Goal: Browse casually: Explore the website without a specific task or goal

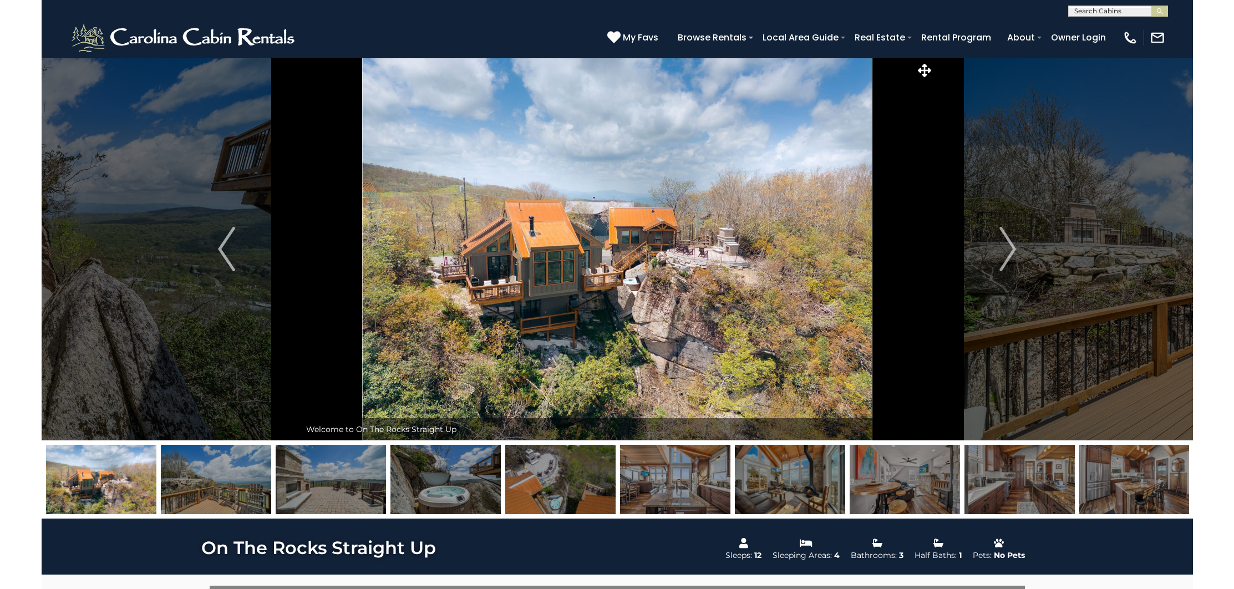
scroll to position [1, 0]
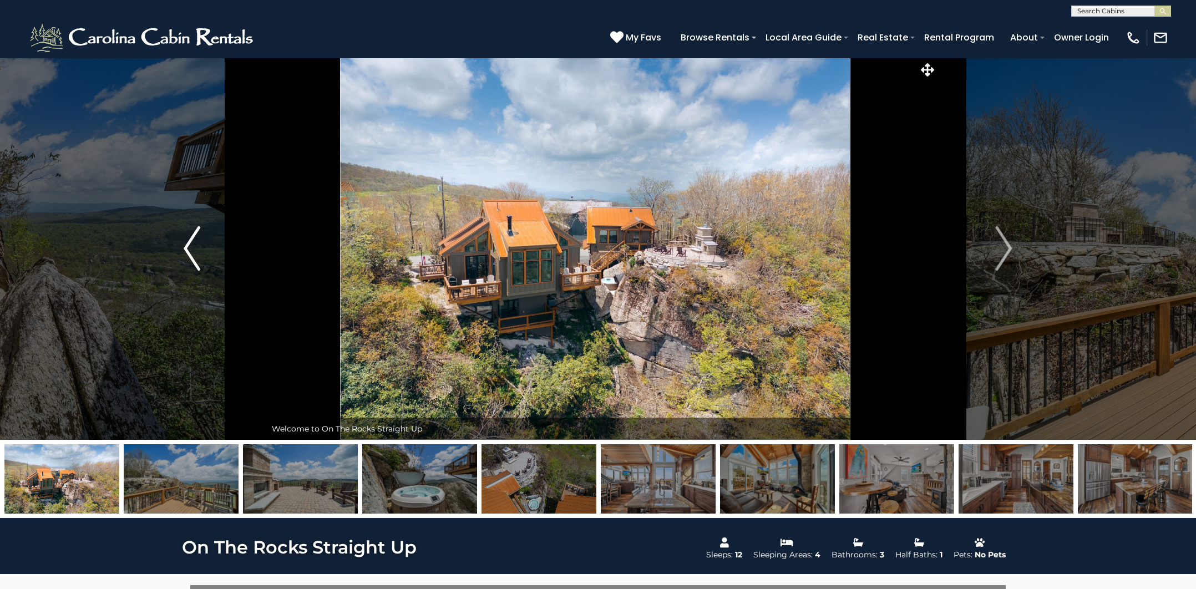
drag, startPoint x: 48, startPoint y: 125, endPoint x: 214, endPoint y: 77, distance: 172.7
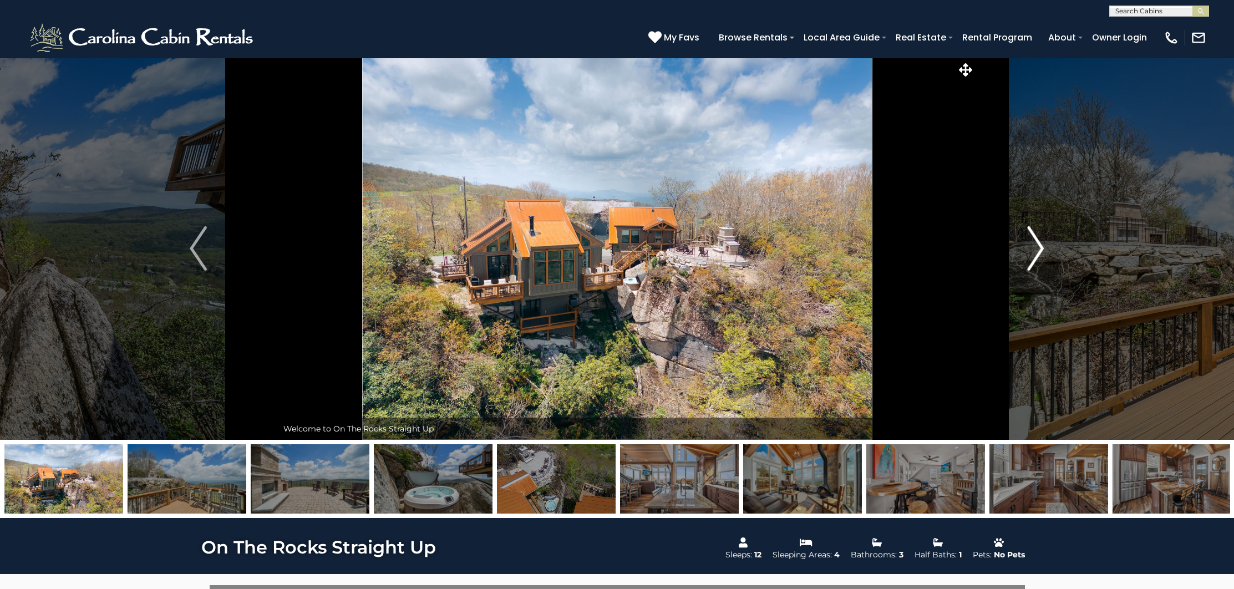
click at [1045, 248] on button "Next" at bounding box center [1035, 248] width 159 height 383
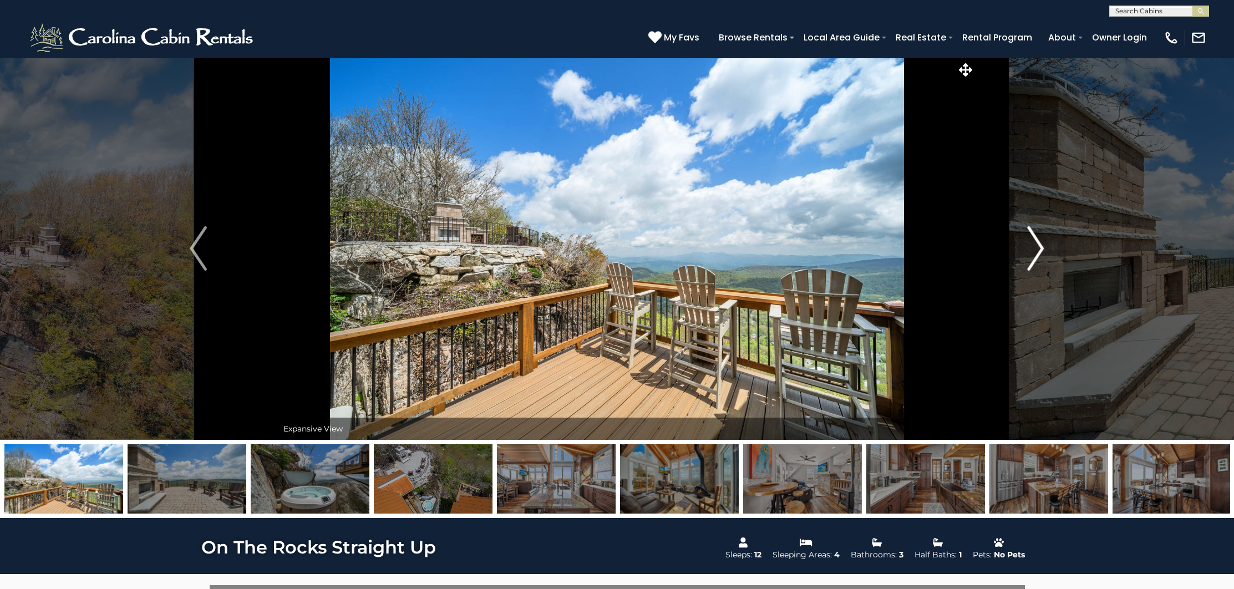
scroll to position [0, 0]
click at [1039, 256] on img "Next" at bounding box center [1036, 249] width 17 height 44
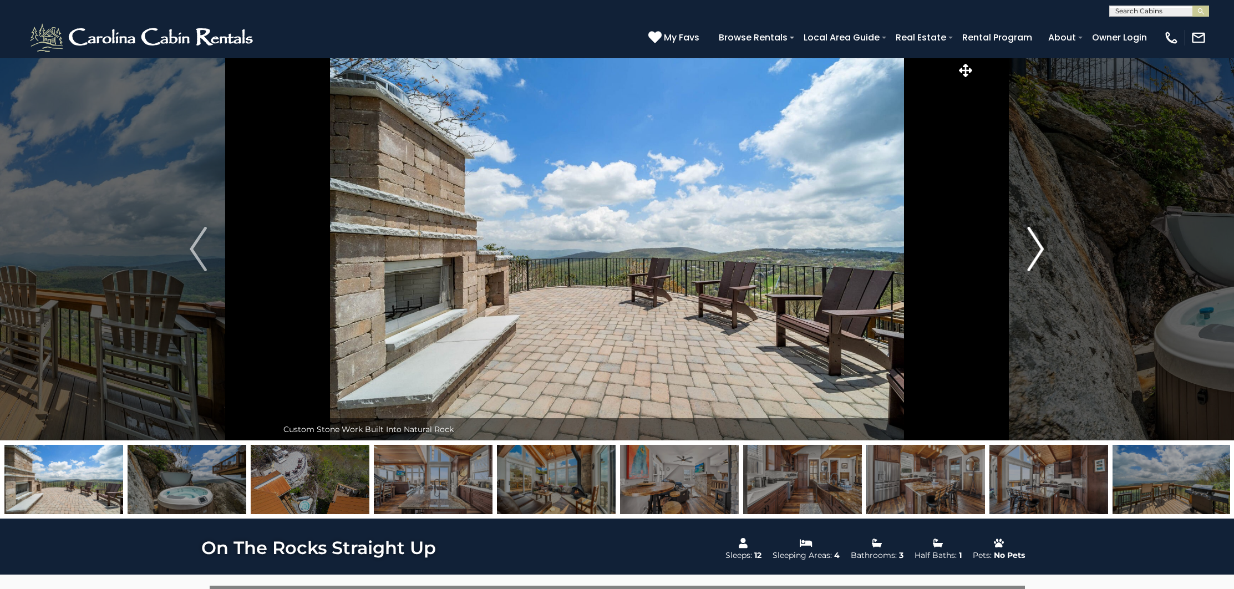
click at [1039, 253] on img "Next" at bounding box center [1036, 249] width 17 height 44
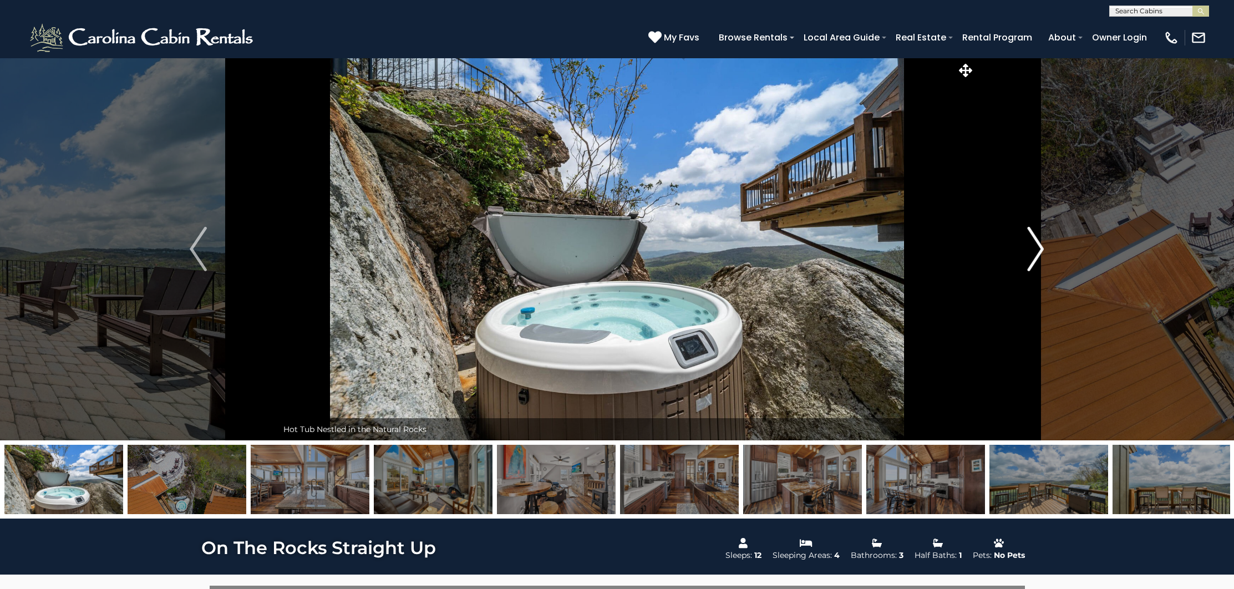
click at [1041, 253] on img "Next" at bounding box center [1036, 249] width 17 height 44
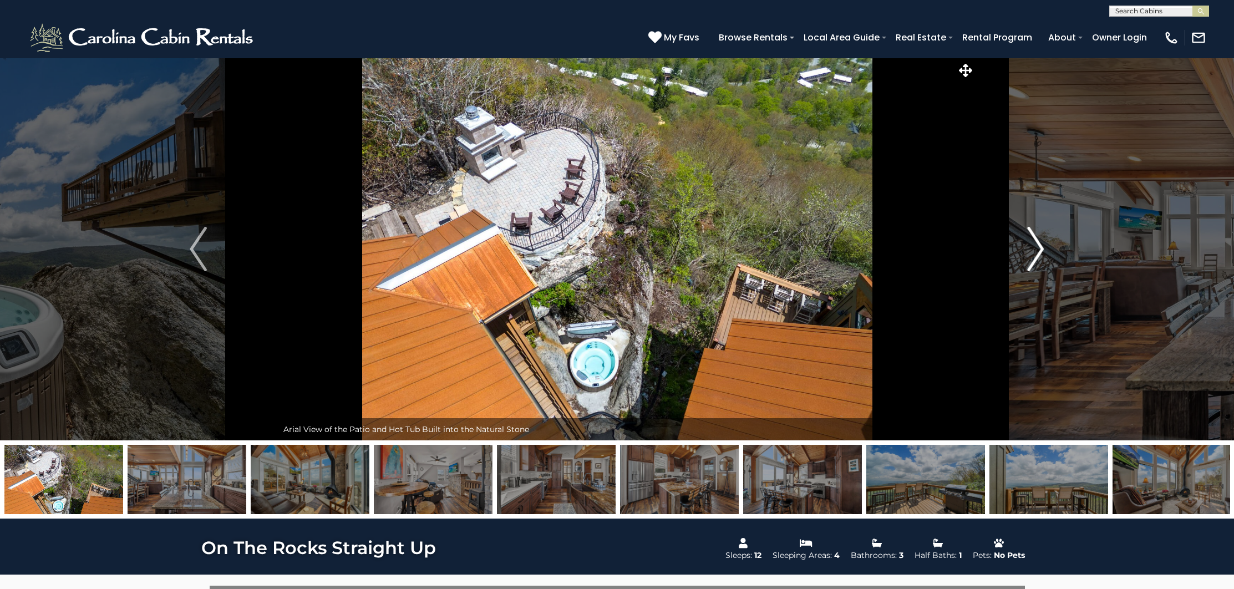
click at [1038, 251] on img "Next" at bounding box center [1036, 249] width 17 height 44
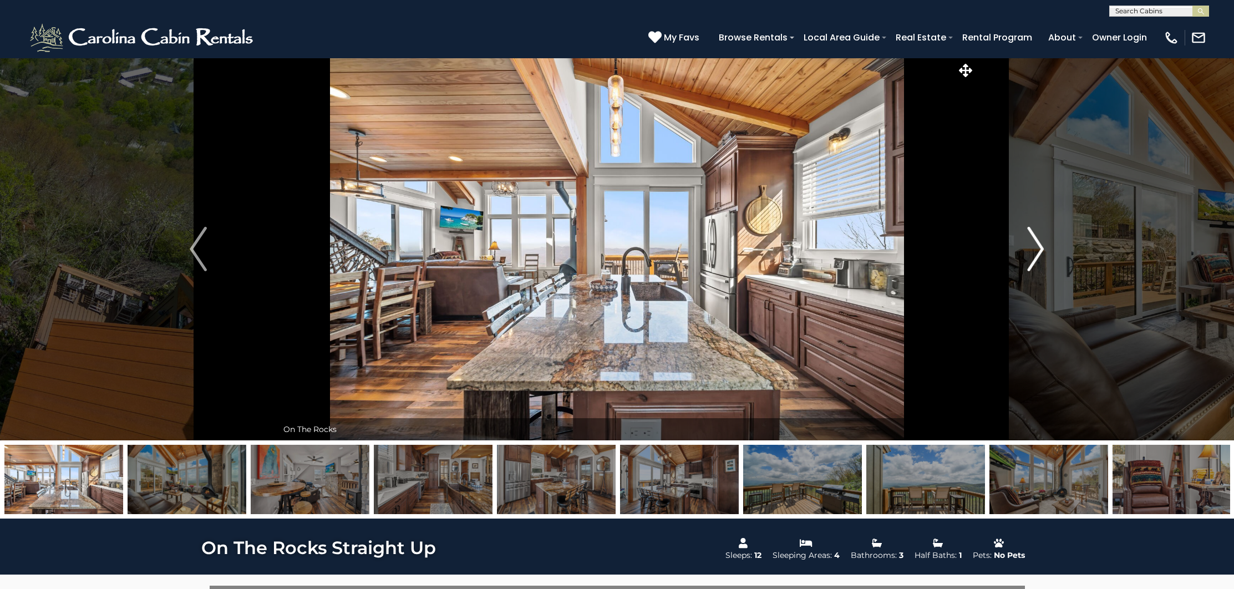
click at [1038, 252] on img "Next" at bounding box center [1036, 249] width 17 height 44
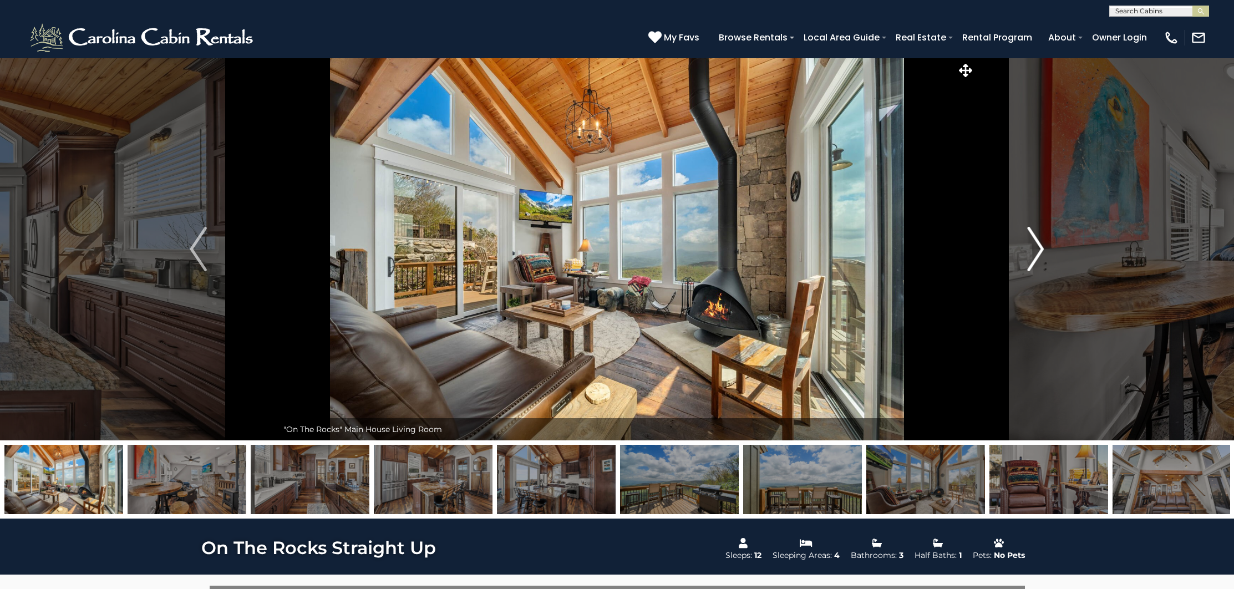
click at [1036, 252] on img "Next" at bounding box center [1036, 249] width 17 height 44
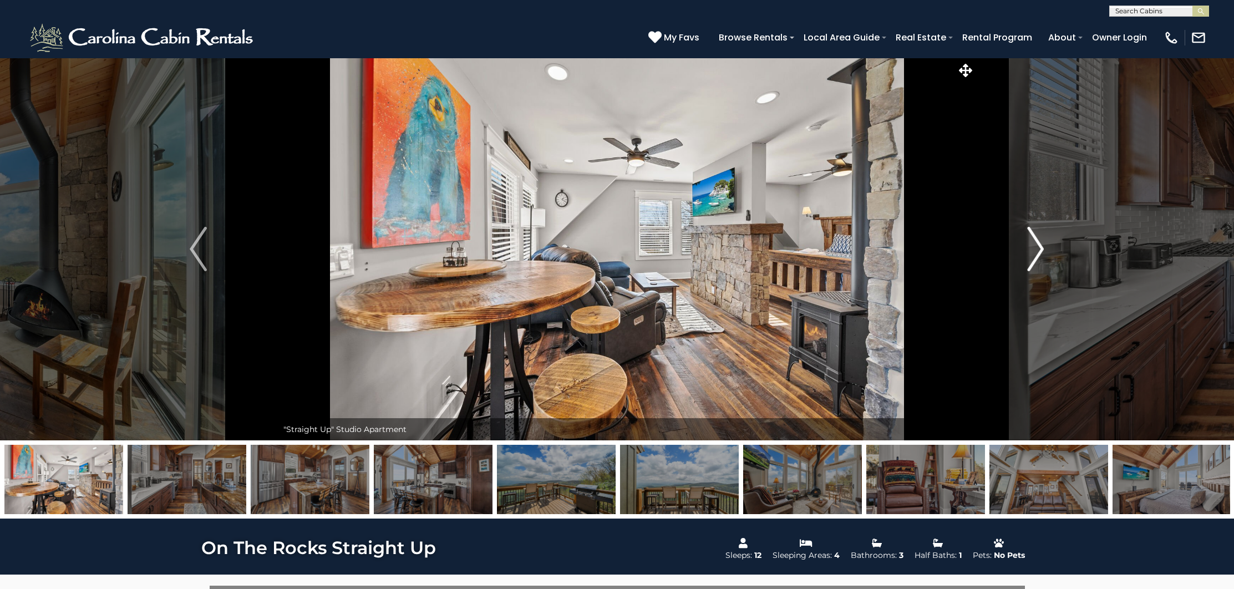
click at [1039, 258] on img "Next" at bounding box center [1036, 249] width 17 height 44
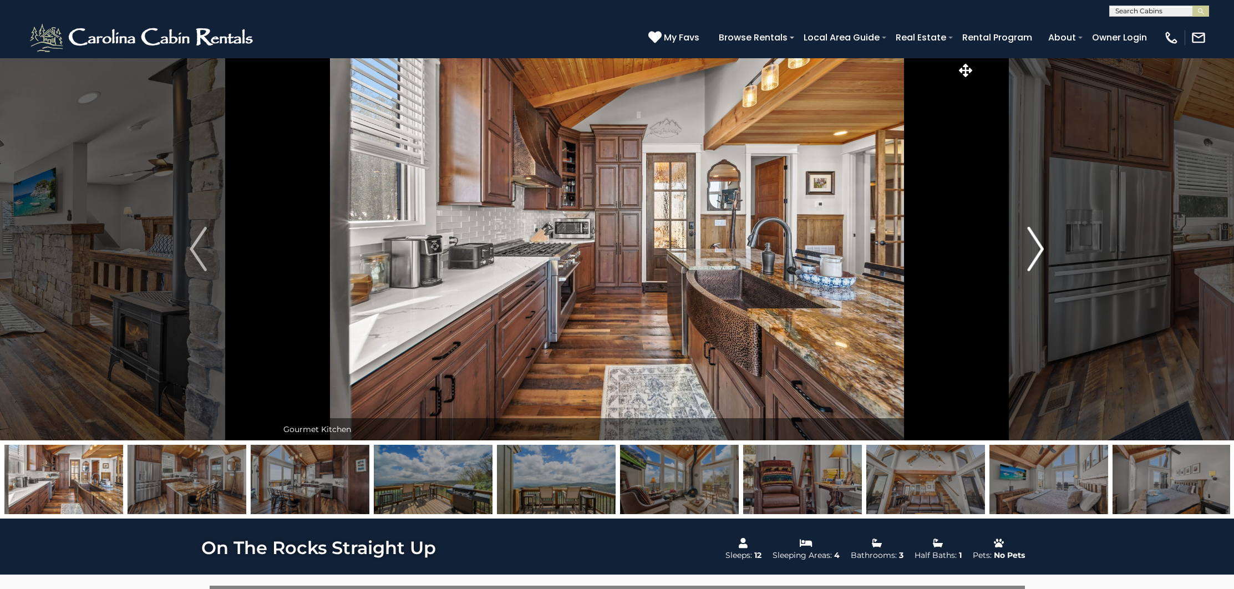
scroll to position [8, 0]
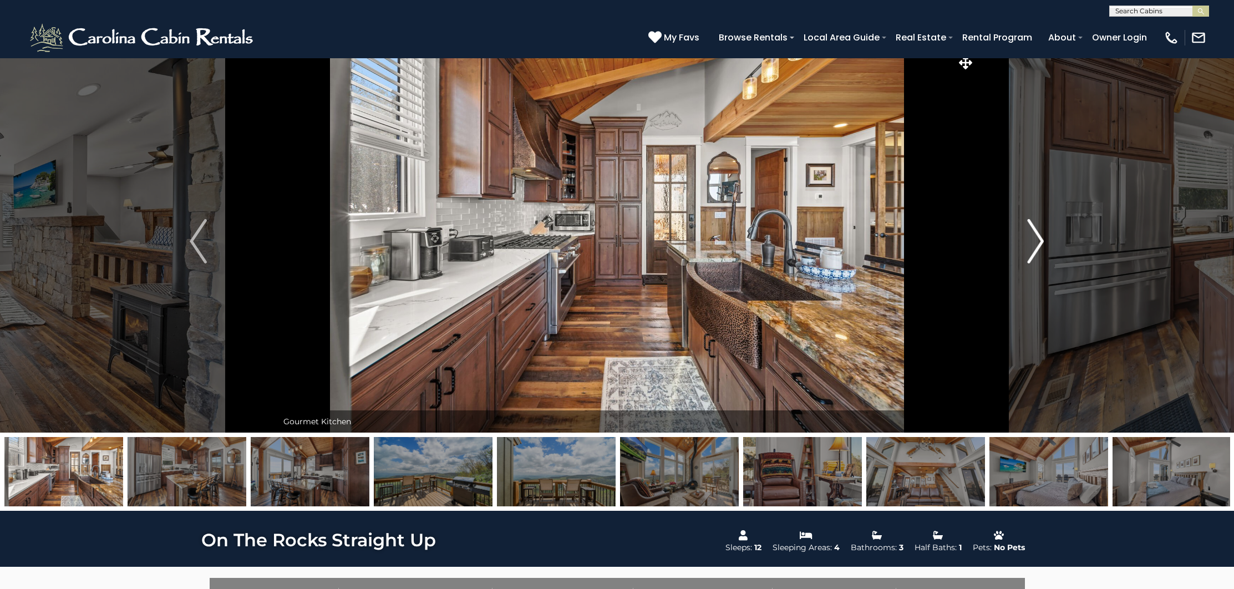
click at [1035, 241] on img "Next" at bounding box center [1036, 241] width 17 height 44
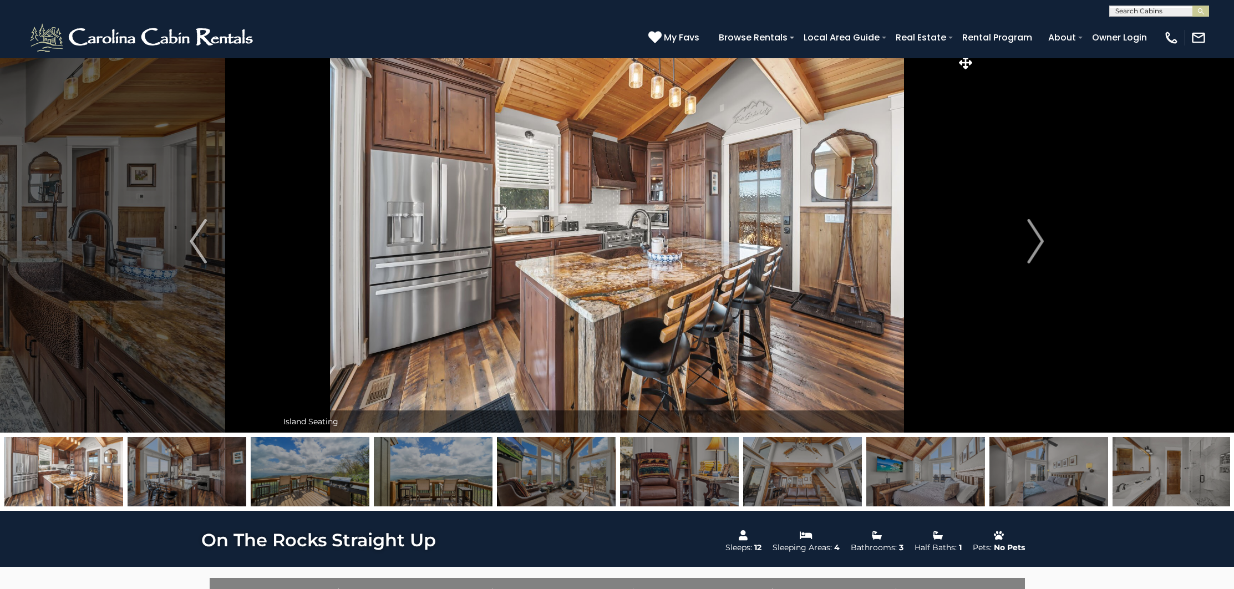
scroll to position [4, 0]
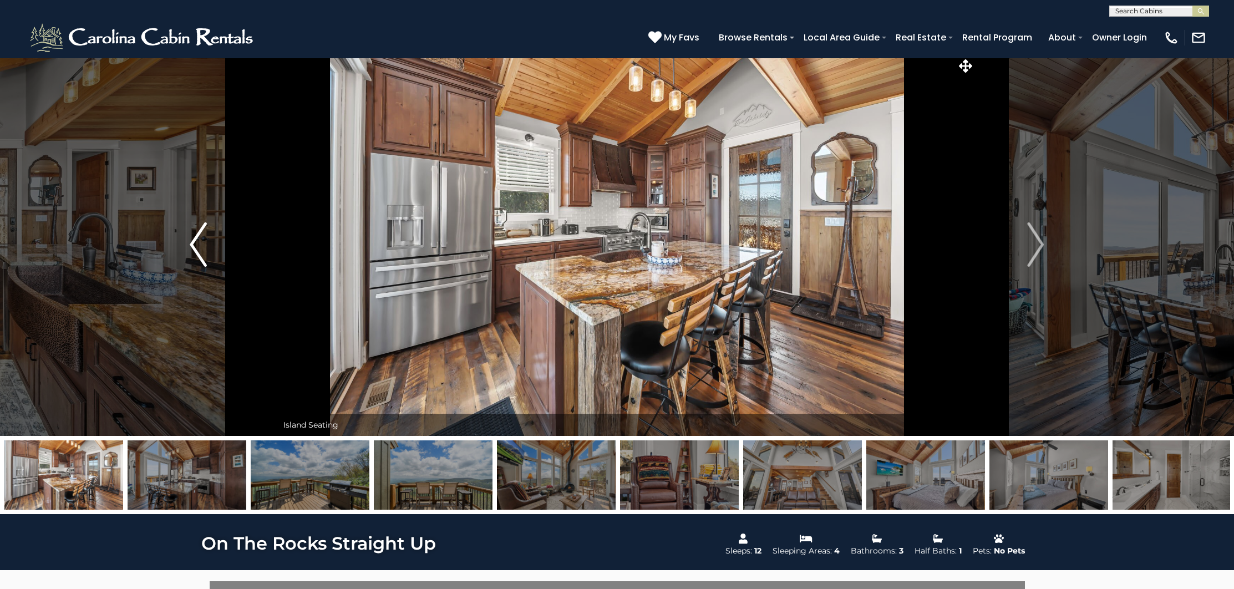
drag, startPoint x: 55, startPoint y: 245, endPoint x: 141, endPoint y: 247, distance: 86.0
click at [278, 245] on div "Soak in the View" at bounding box center [617, 244] width 679 height 383
click at [197, 246] on img "Previous" at bounding box center [198, 244] width 17 height 44
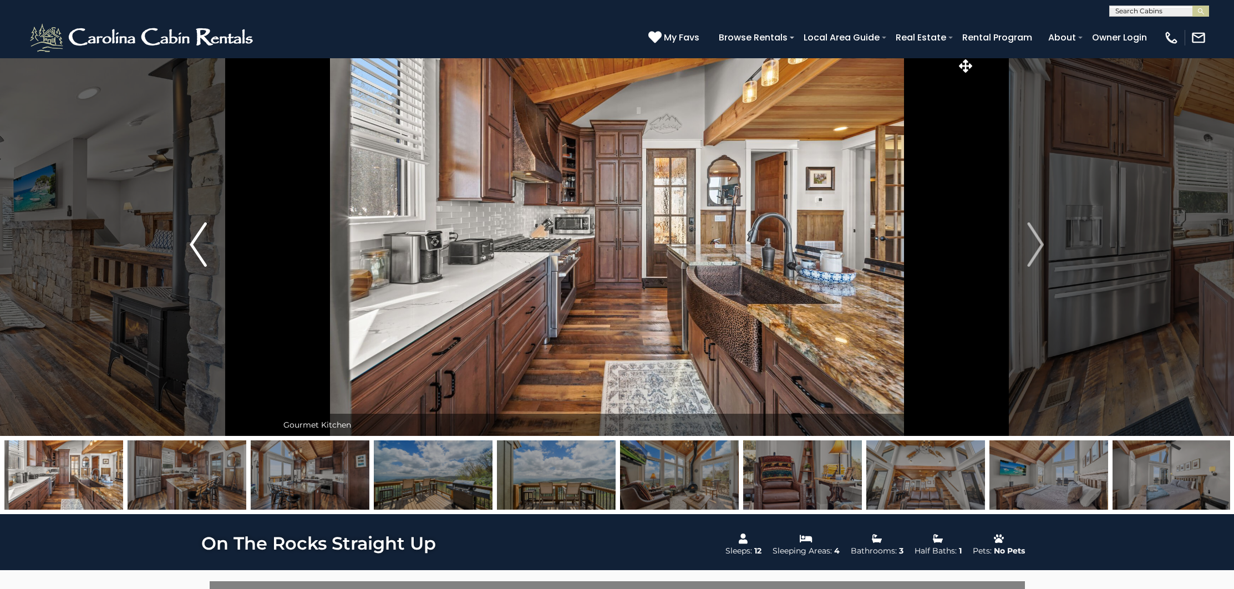
click at [197, 246] on img "Previous" at bounding box center [198, 244] width 17 height 44
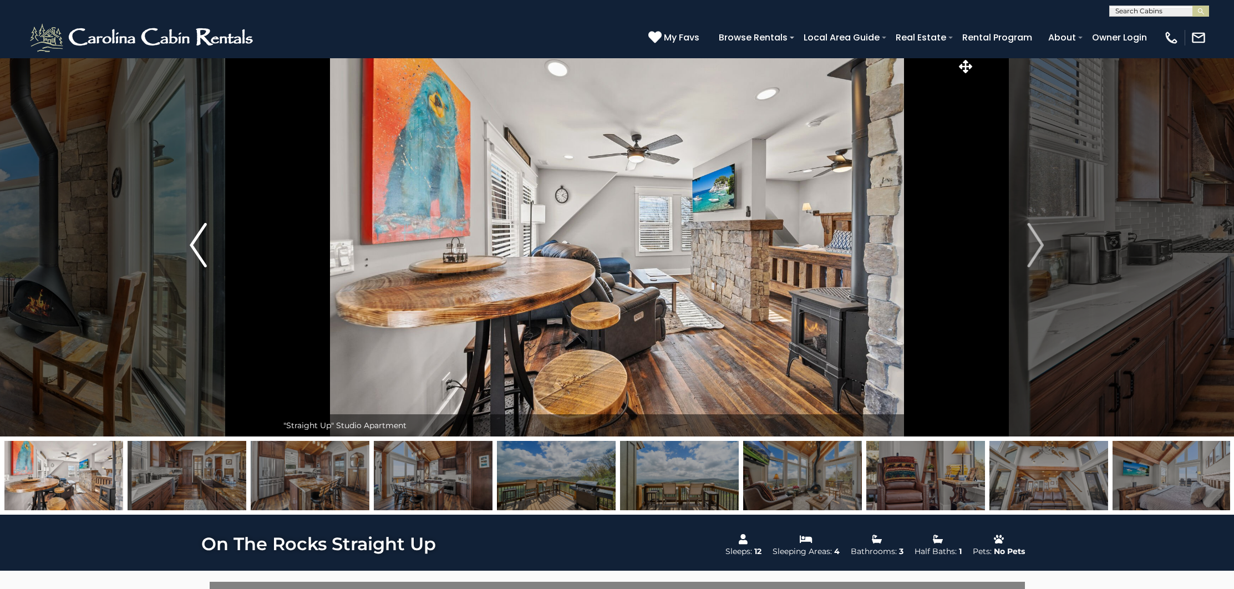
scroll to position [3, 0]
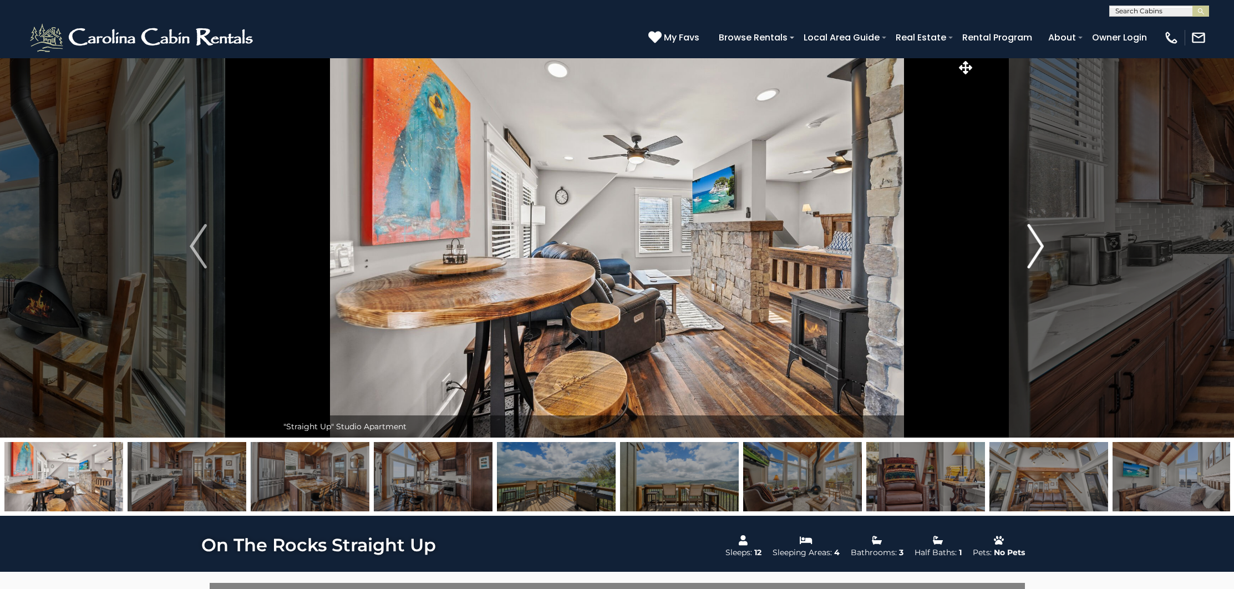
click at [1046, 247] on button "Next" at bounding box center [1035, 246] width 159 height 383
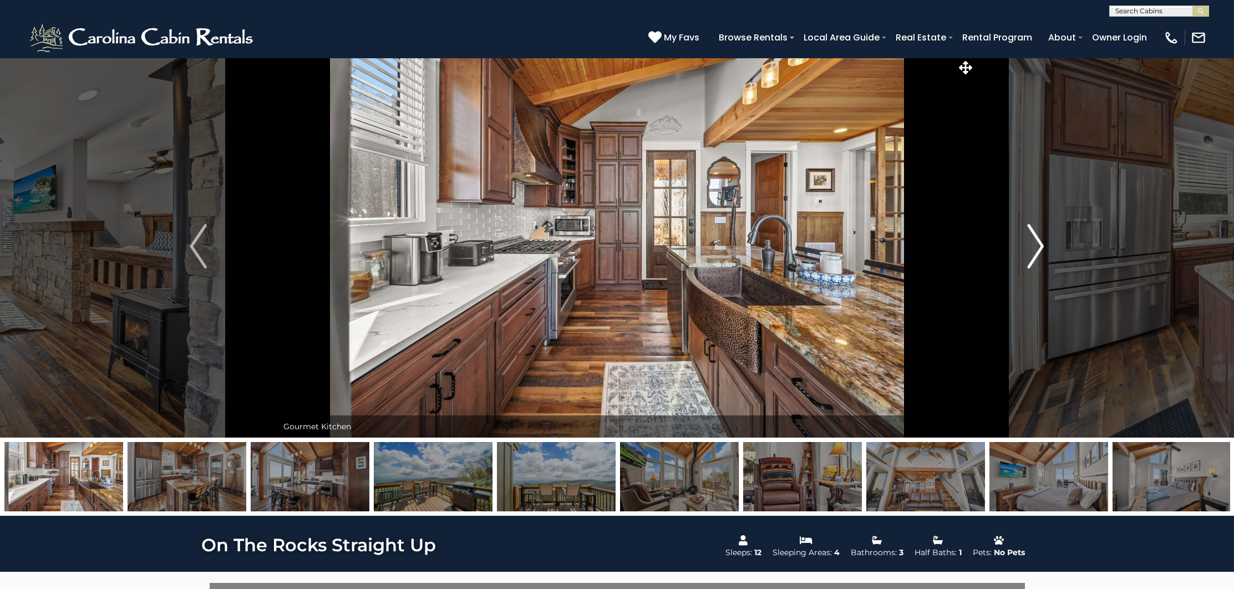
scroll to position [0, 0]
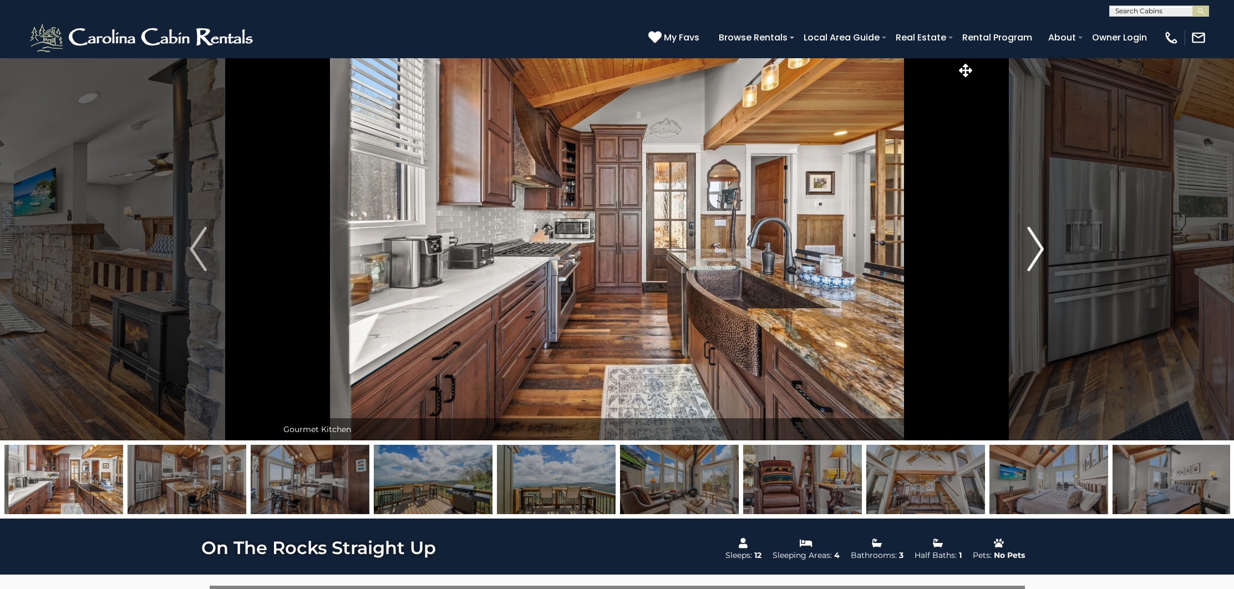
click at [1042, 246] on img "Next" at bounding box center [1036, 249] width 17 height 44
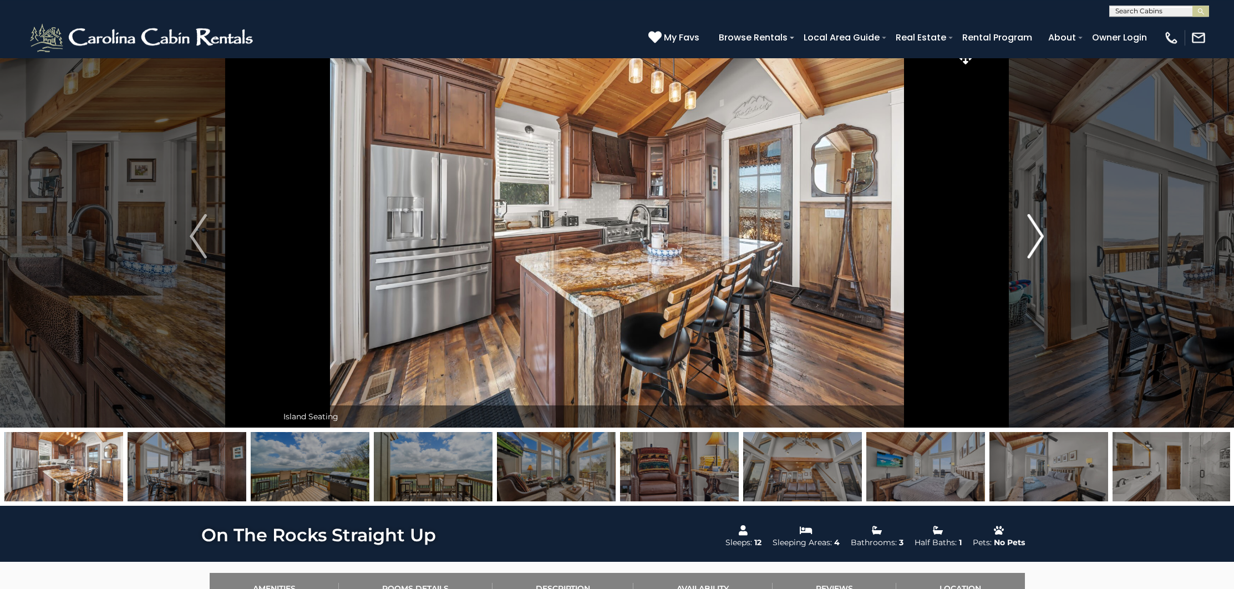
click at [1038, 246] on img "Next" at bounding box center [1036, 236] width 17 height 44
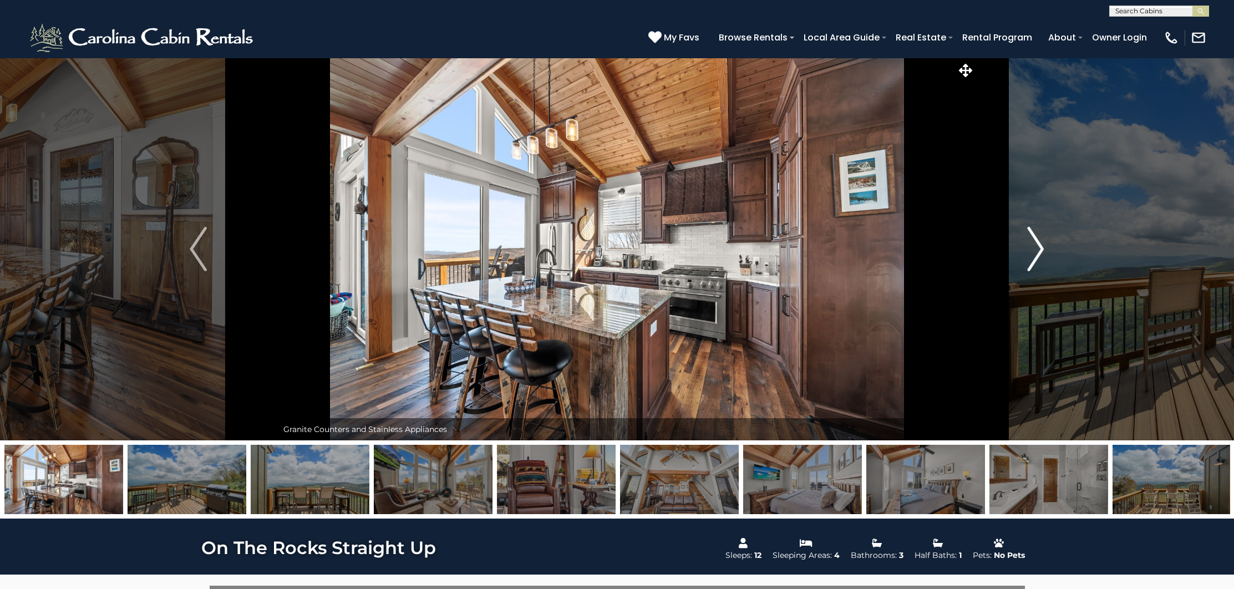
click at [1038, 257] on img "Next" at bounding box center [1036, 249] width 17 height 44
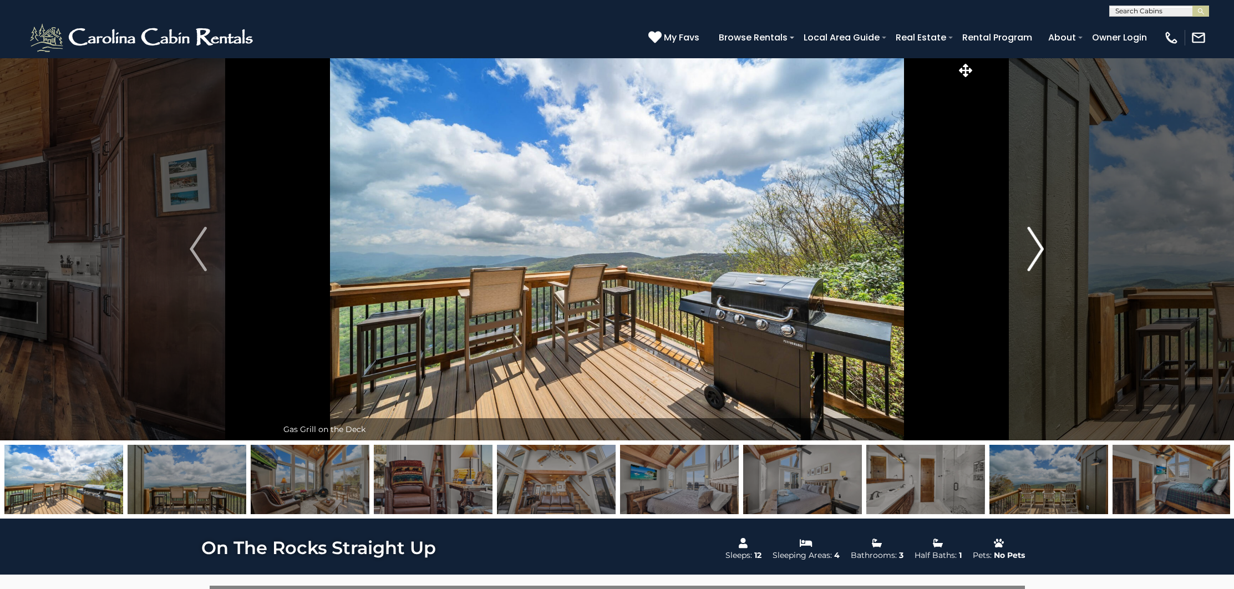
click at [1039, 255] on img "Next" at bounding box center [1036, 249] width 17 height 44
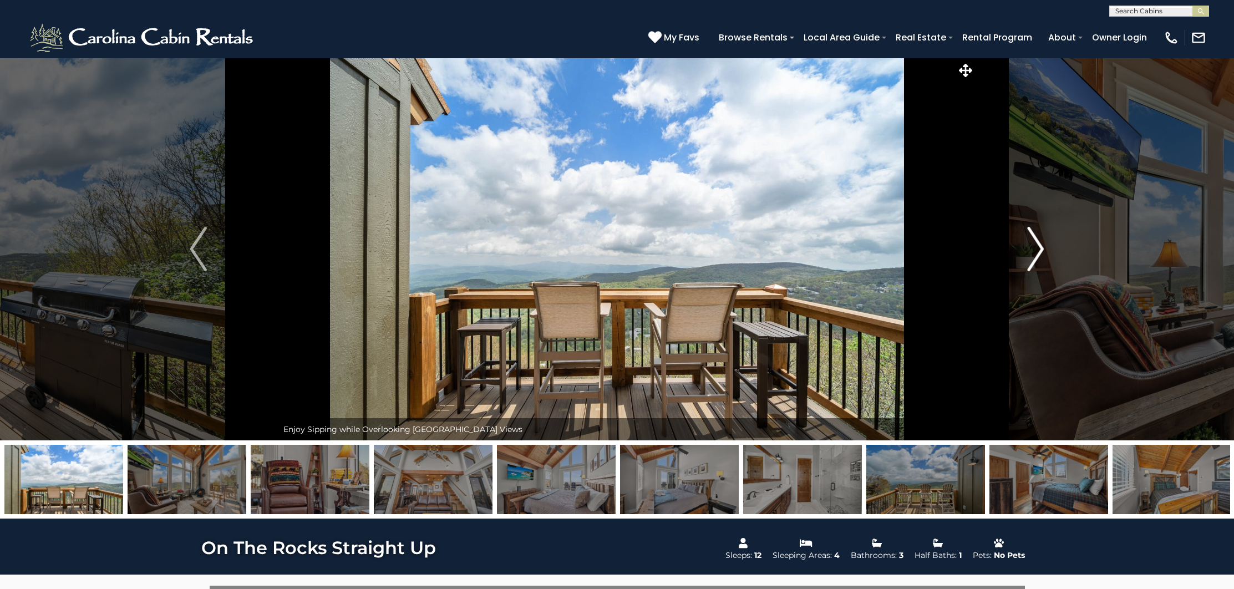
click at [1042, 251] on img "Next" at bounding box center [1036, 249] width 17 height 44
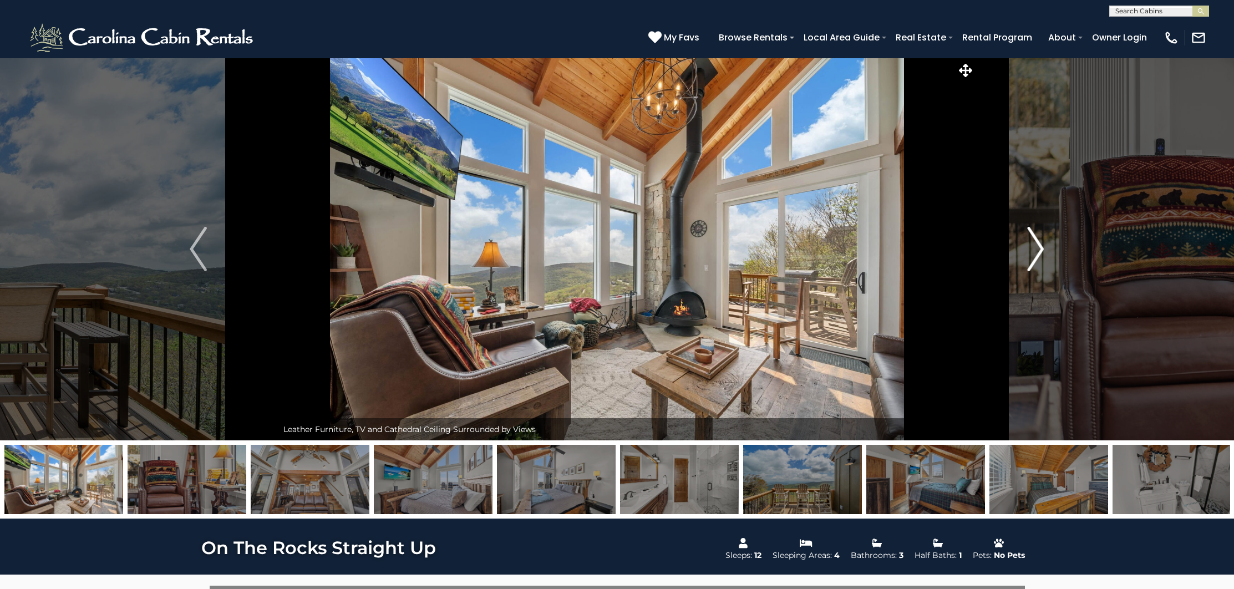
click at [1035, 250] on img "Next" at bounding box center [1036, 249] width 17 height 44
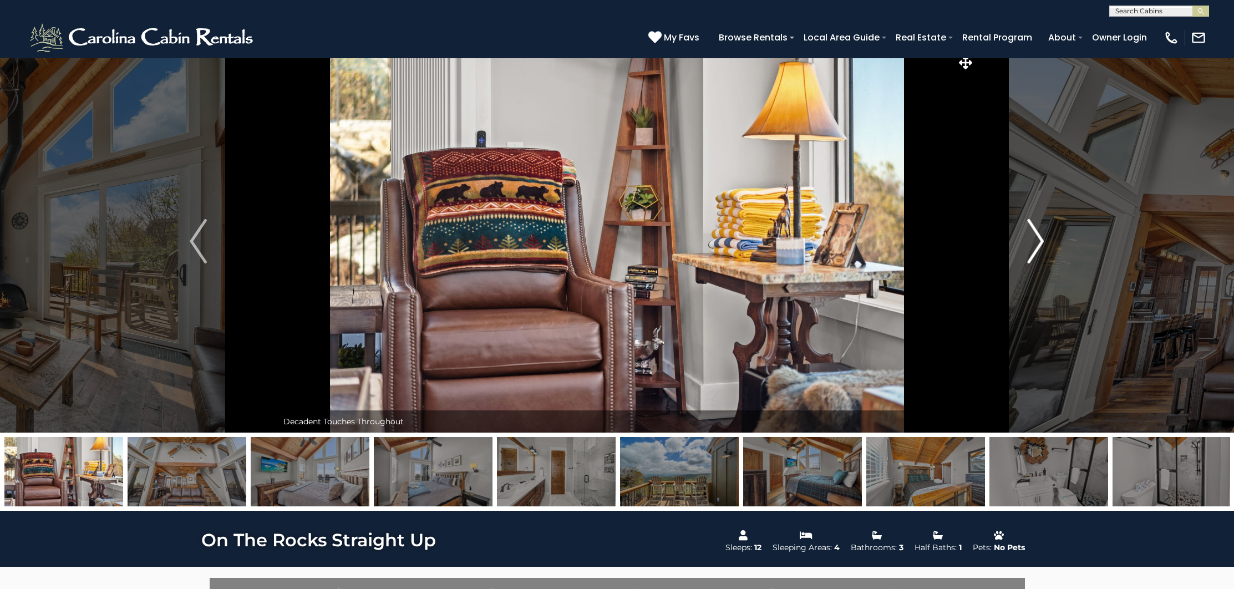
scroll to position [9, 0]
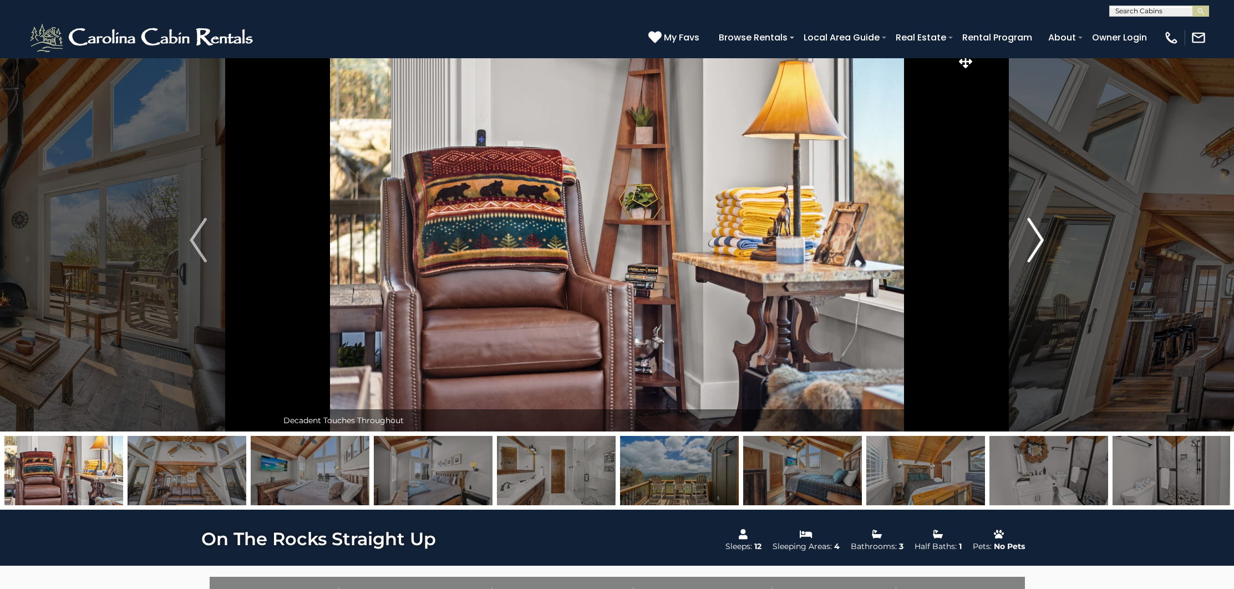
click at [1042, 246] on img "Next" at bounding box center [1036, 240] width 17 height 44
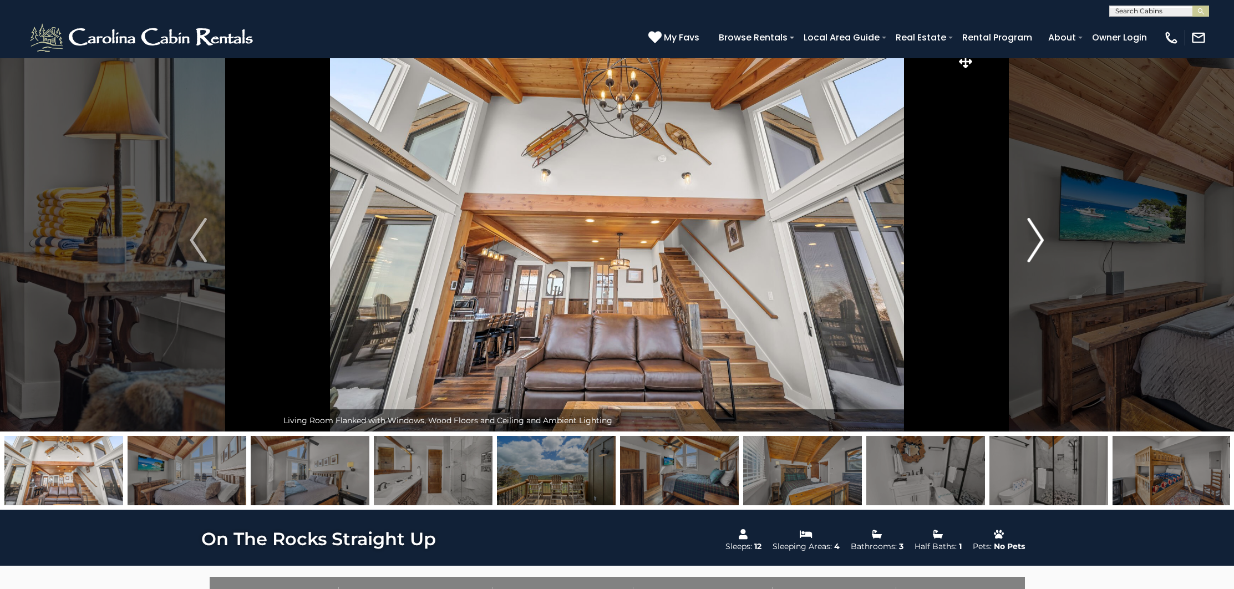
click at [1040, 242] on img "Next" at bounding box center [1036, 240] width 17 height 44
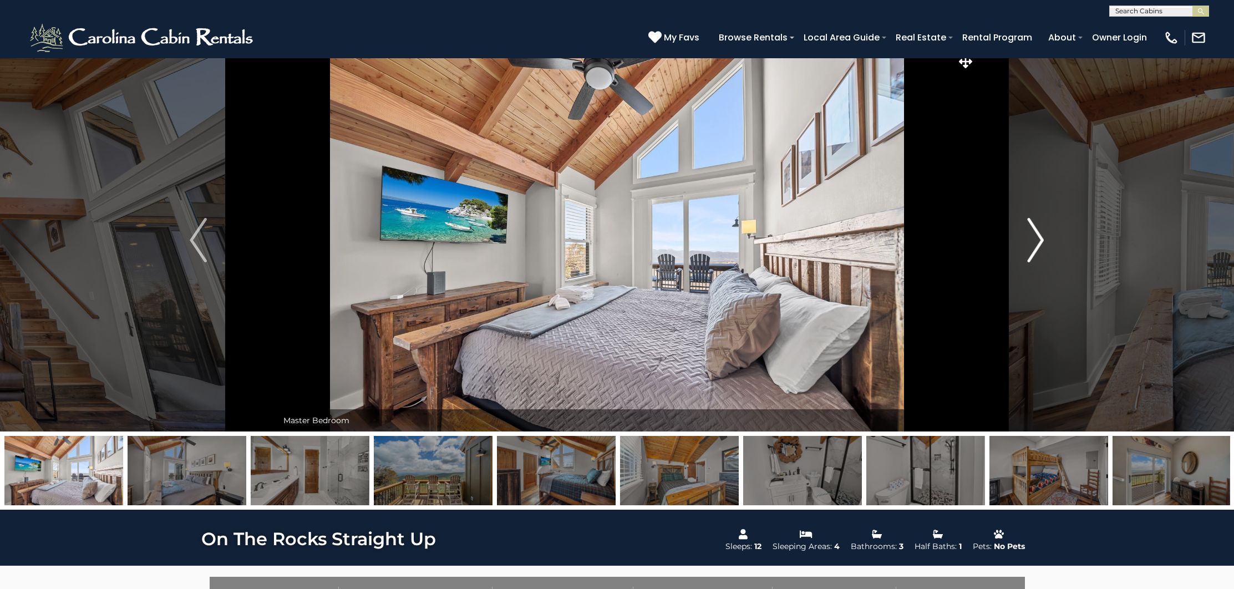
click at [1041, 242] on img "Next" at bounding box center [1036, 240] width 17 height 44
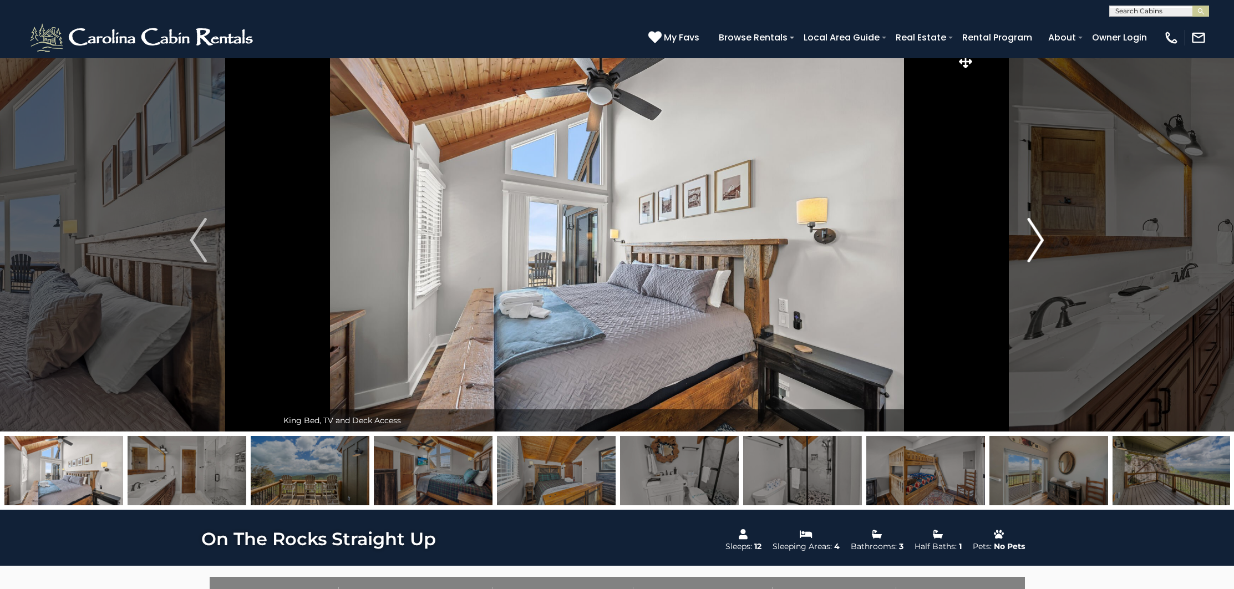
click at [1041, 242] on img "Next" at bounding box center [1036, 240] width 17 height 44
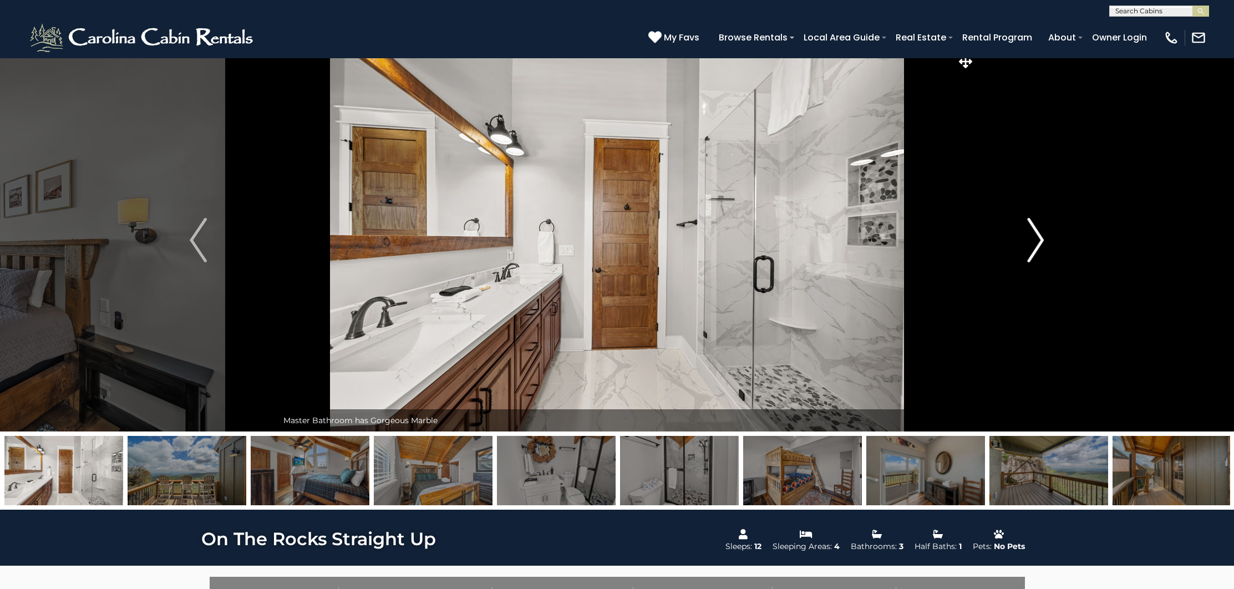
scroll to position [5, 0]
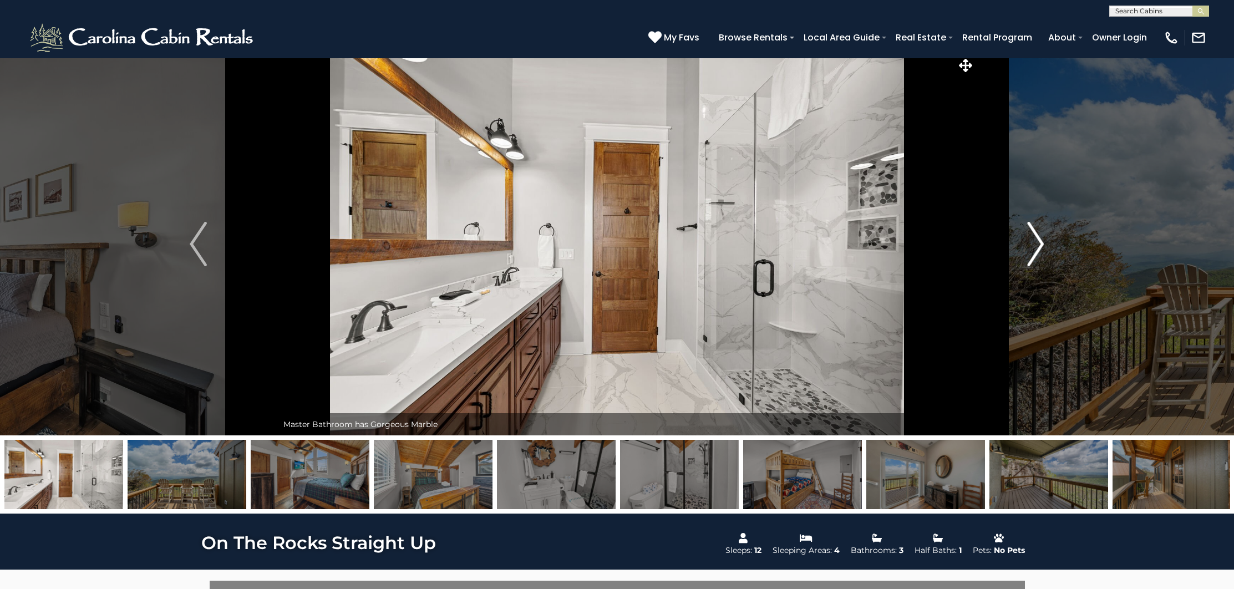
click at [1040, 245] on img "Next" at bounding box center [1036, 244] width 17 height 44
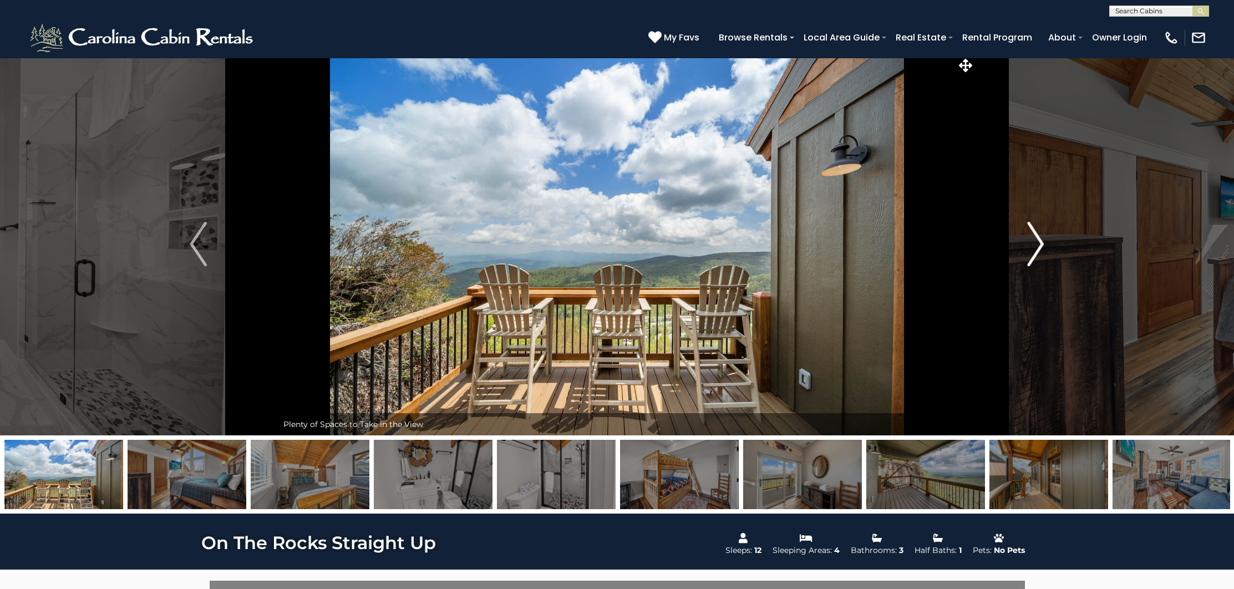
click at [1040, 245] on img "Next" at bounding box center [1036, 244] width 17 height 44
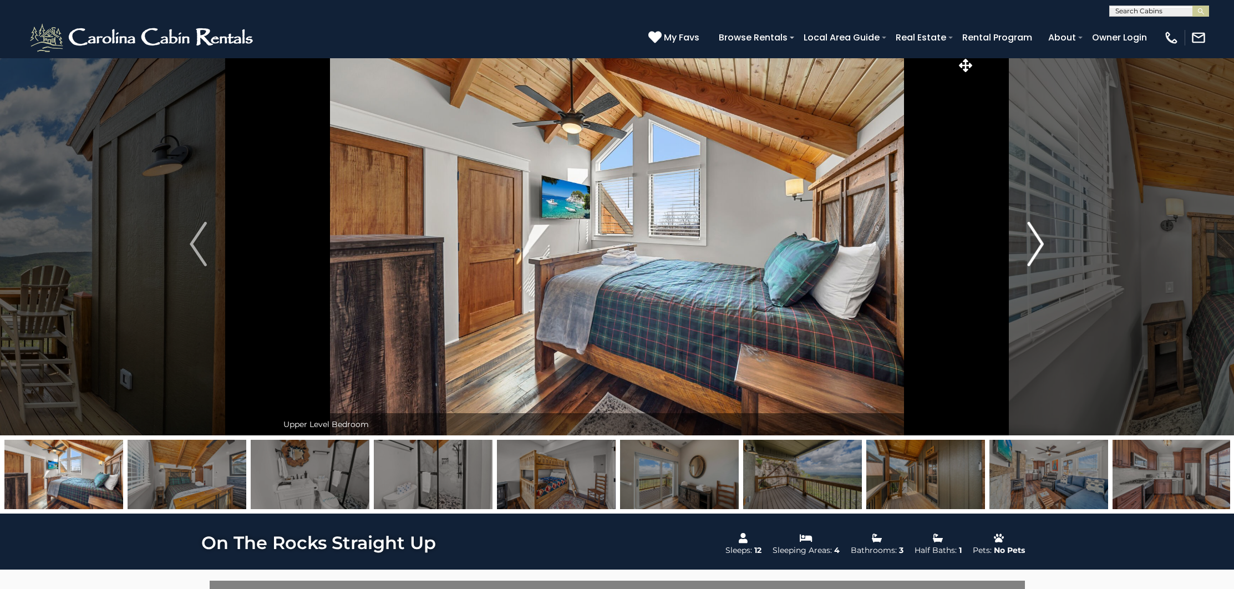
click at [1040, 247] on img "Next" at bounding box center [1036, 244] width 17 height 44
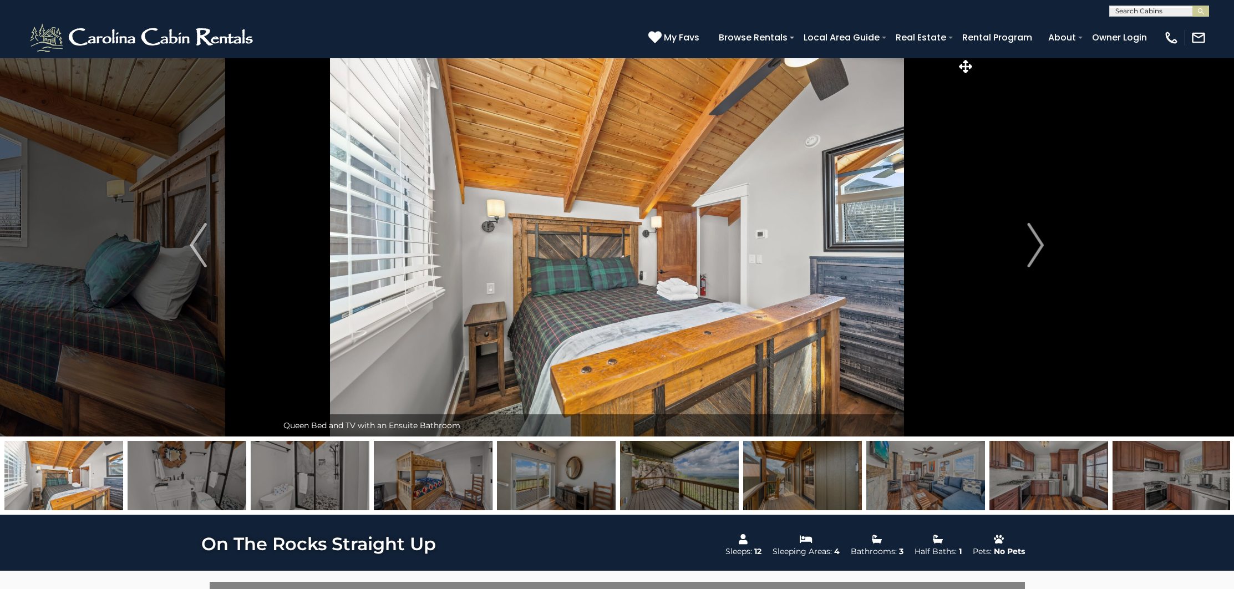
scroll to position [12, 0]
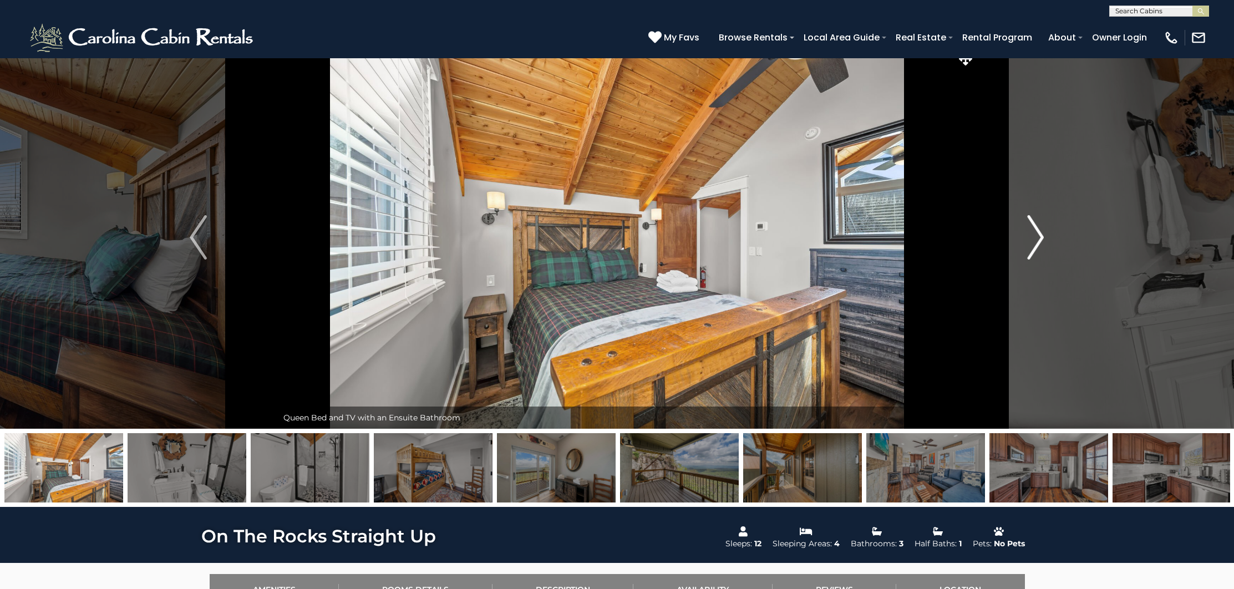
click at [1043, 243] on img "Next" at bounding box center [1036, 237] width 17 height 44
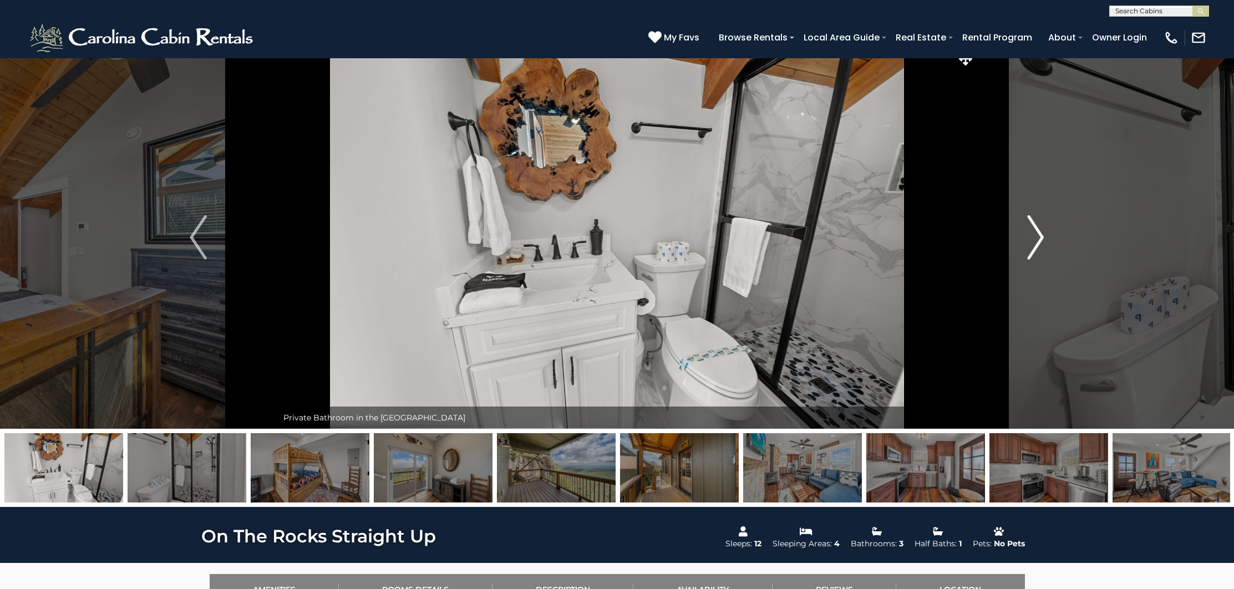
click at [1040, 241] on img "Next" at bounding box center [1036, 237] width 17 height 44
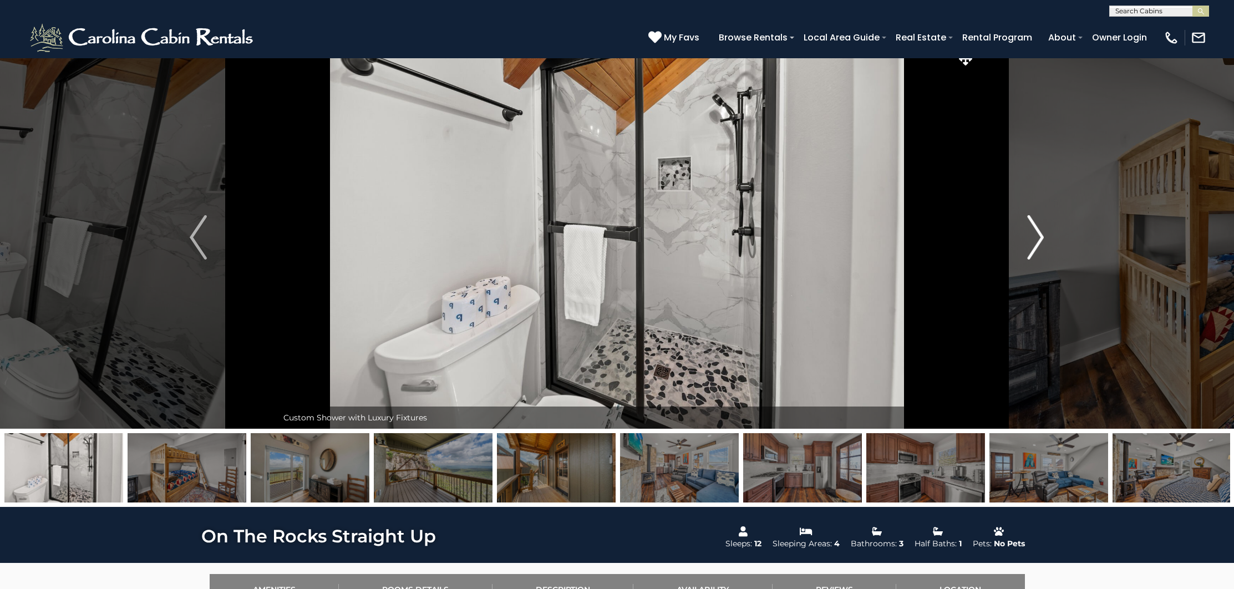
click at [1040, 241] on img "Next" at bounding box center [1036, 237] width 17 height 44
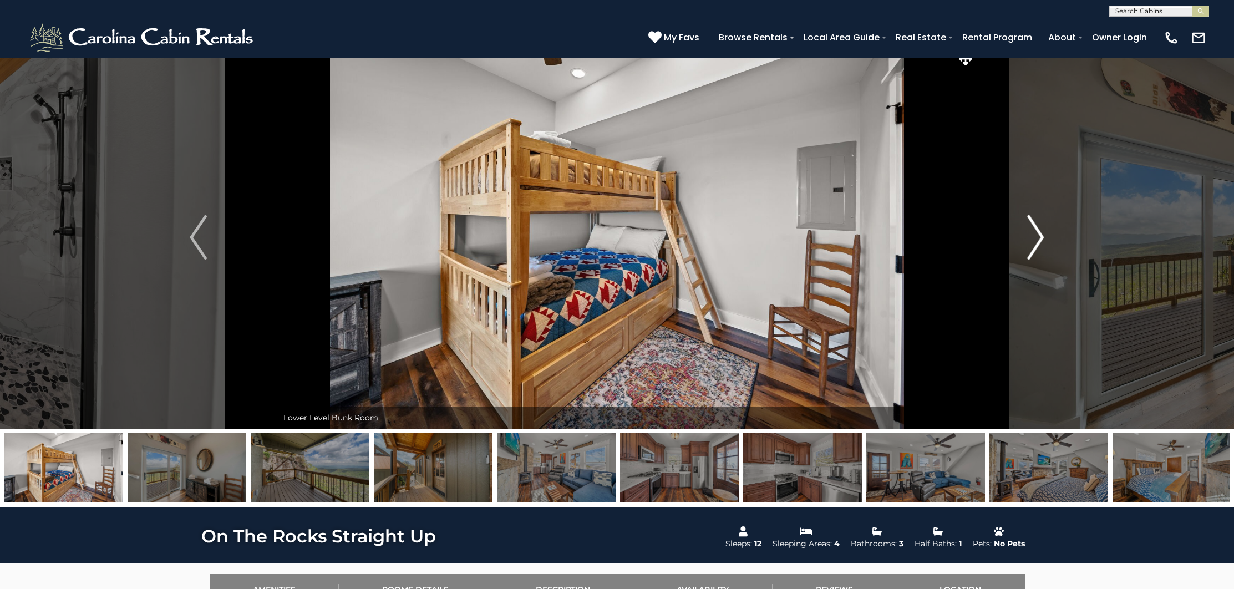
click at [1039, 240] on img "Next" at bounding box center [1036, 237] width 17 height 44
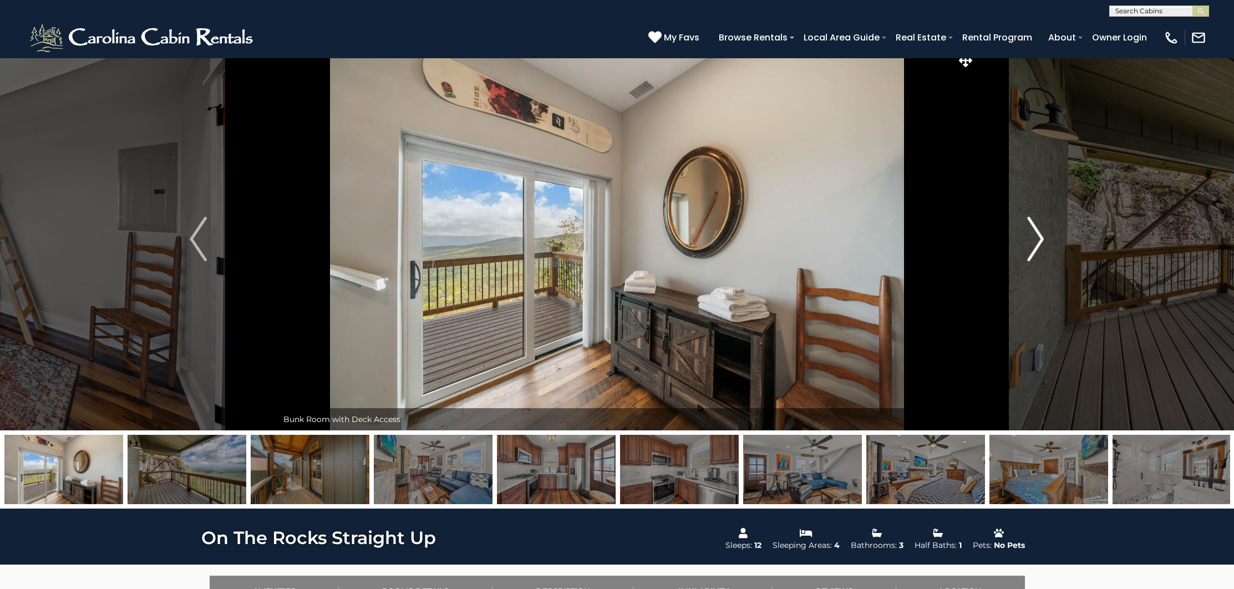
scroll to position [9, 0]
click at [1041, 247] on img "Next" at bounding box center [1036, 239] width 17 height 44
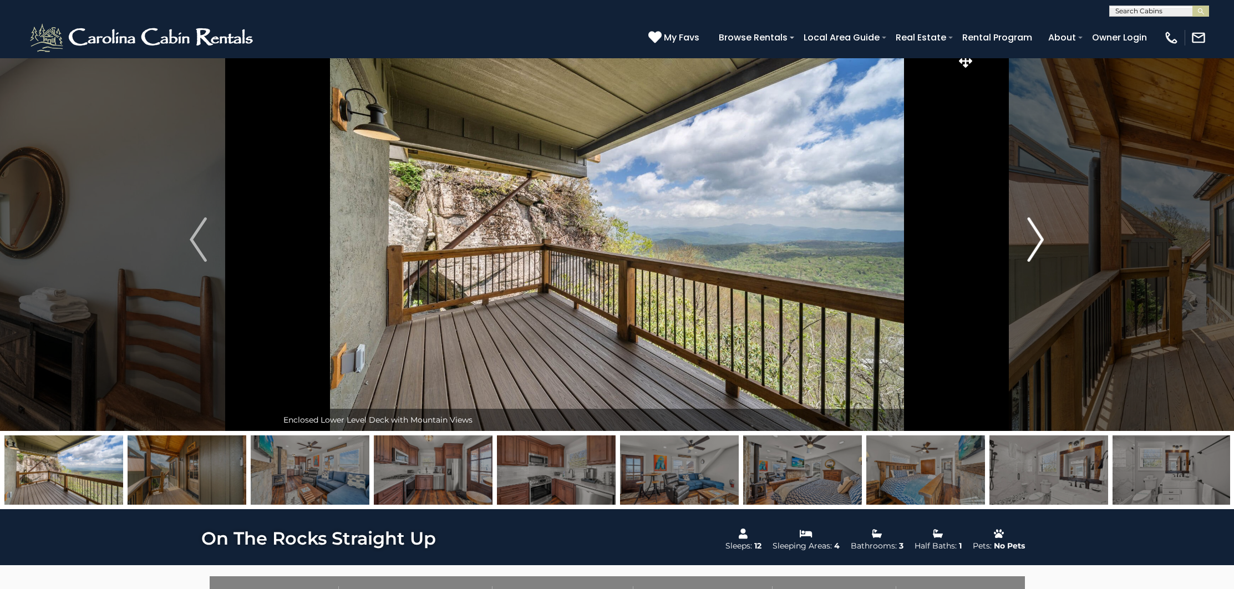
scroll to position [8, 0]
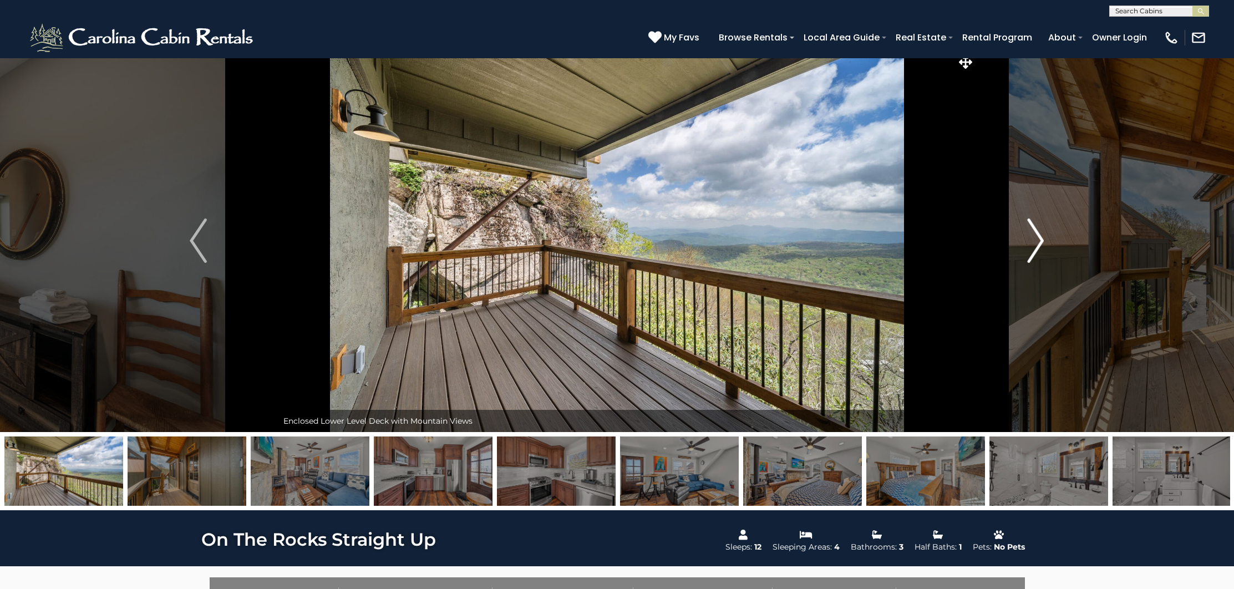
click at [1040, 244] on img "Next" at bounding box center [1036, 240] width 17 height 44
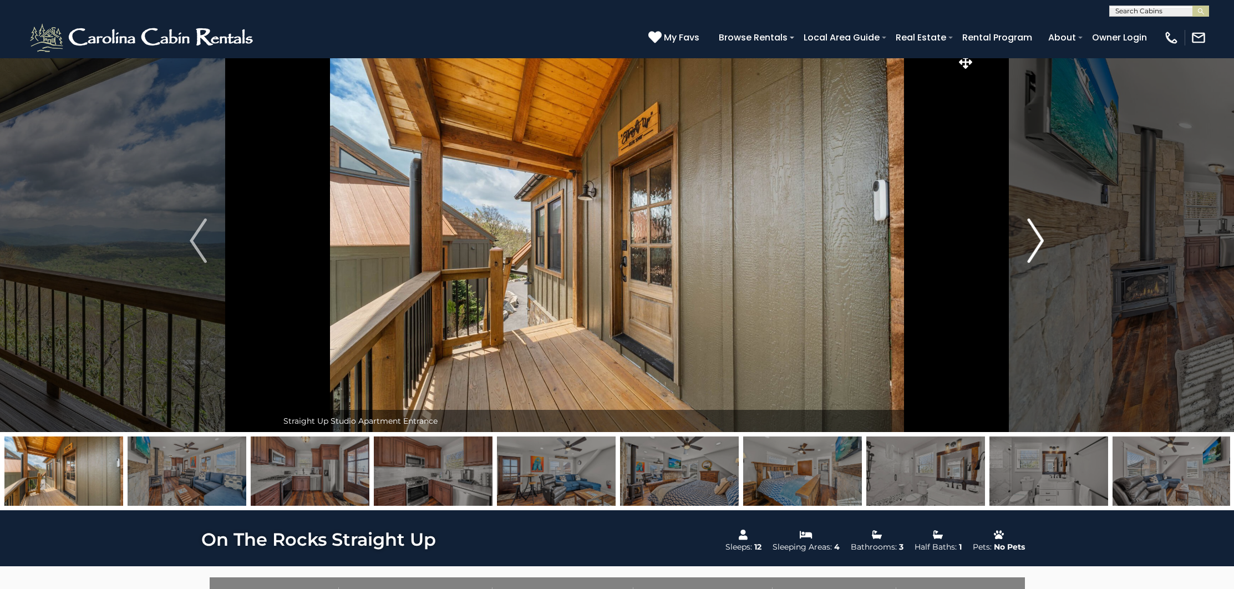
click at [1042, 242] on img "Next" at bounding box center [1036, 240] width 17 height 44
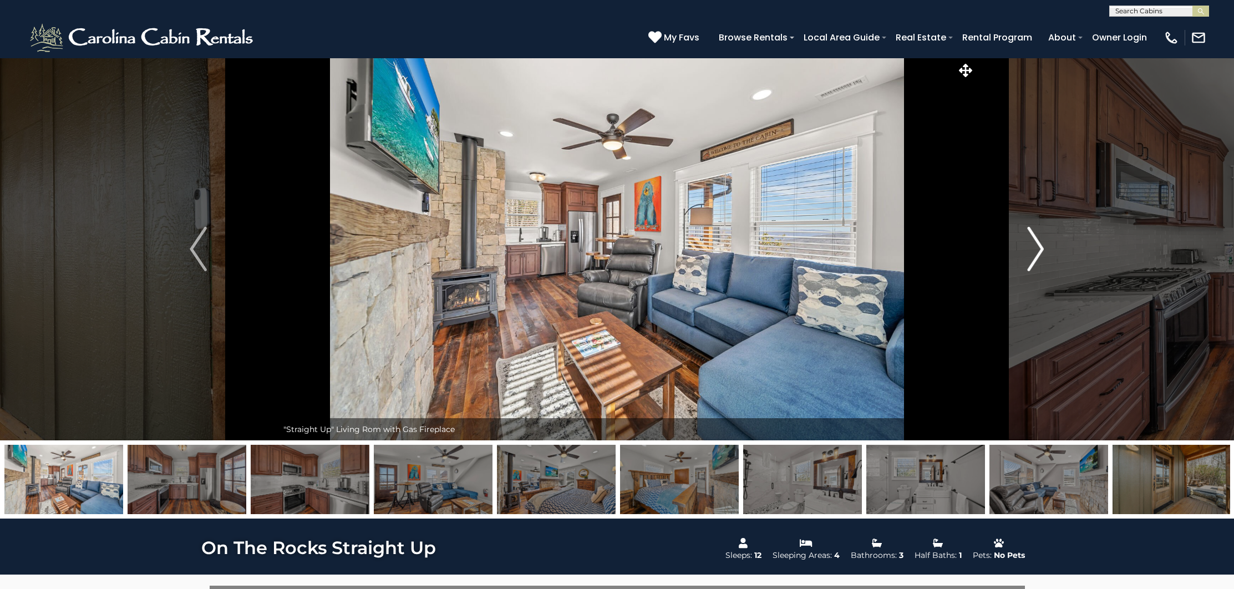
scroll to position [2, 0]
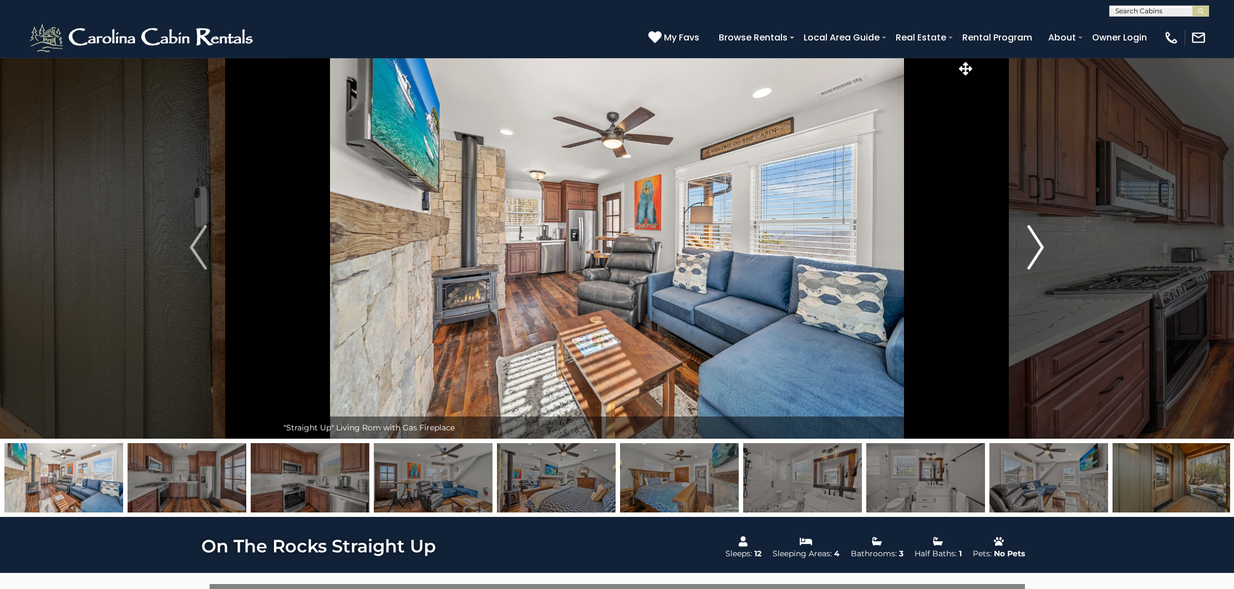
click at [1031, 248] on img "Next" at bounding box center [1036, 247] width 17 height 44
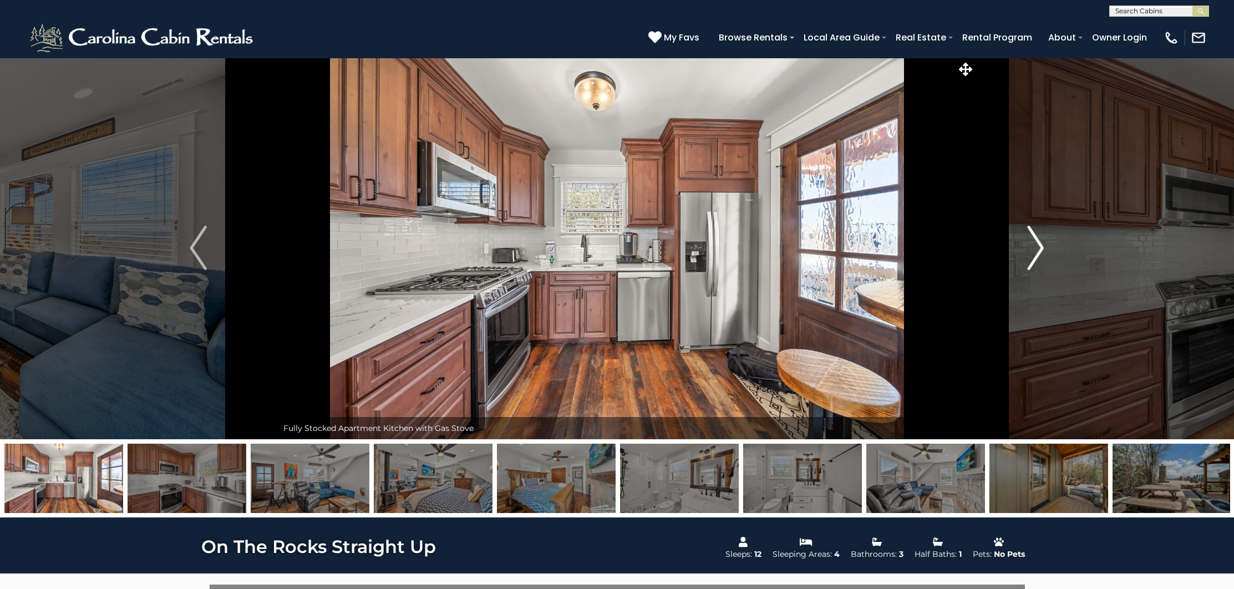
scroll to position [0, 0]
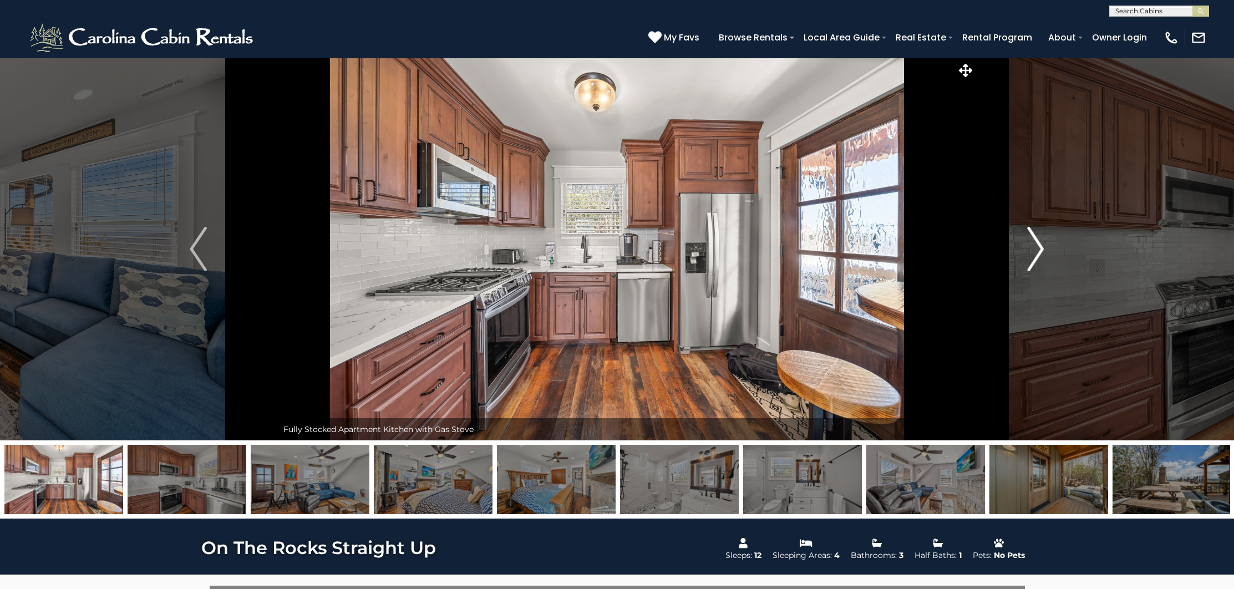
click at [1042, 252] on img "Next" at bounding box center [1036, 249] width 17 height 44
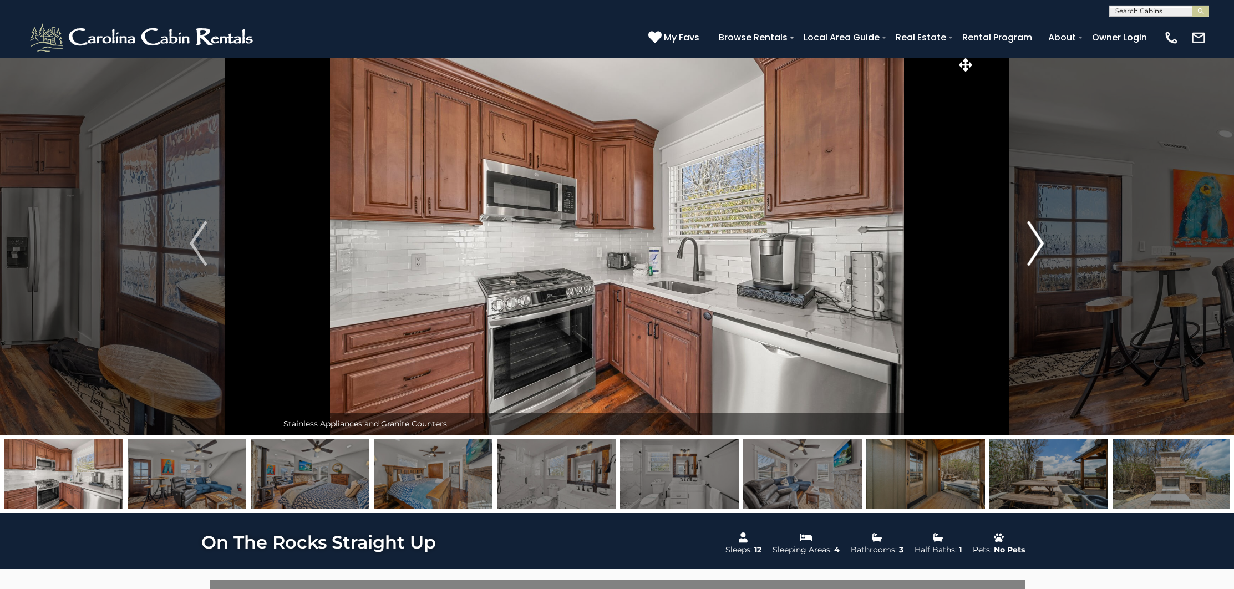
click at [1038, 253] on img "Next" at bounding box center [1036, 243] width 17 height 44
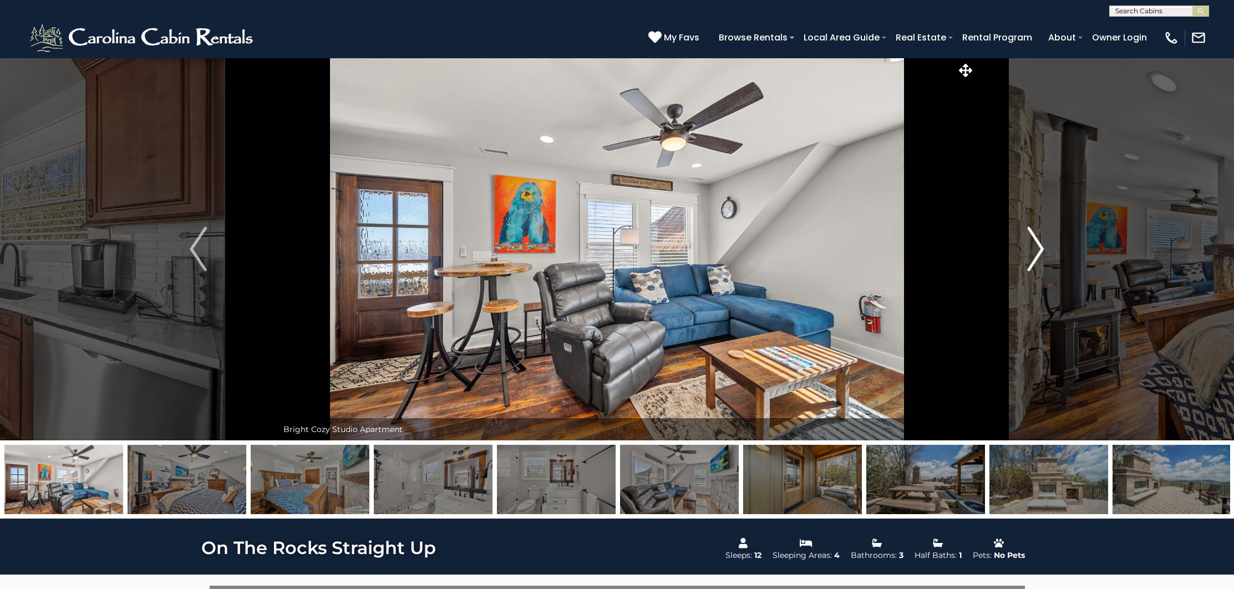
click at [1047, 252] on button "Next" at bounding box center [1035, 249] width 159 height 383
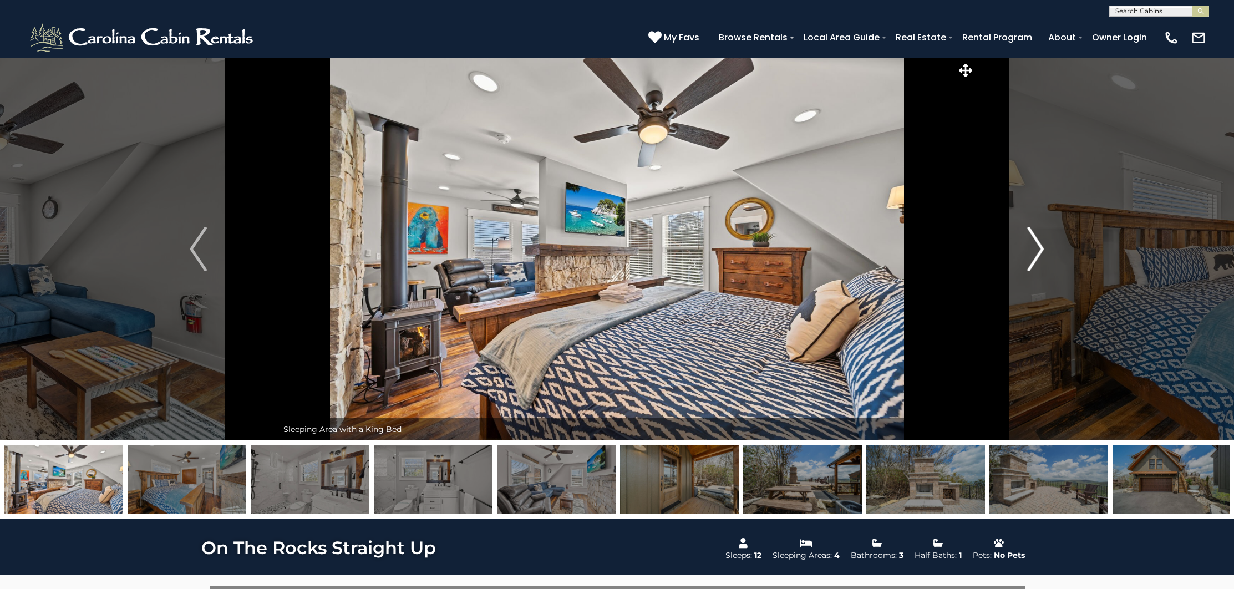
click at [1041, 253] on img "Next" at bounding box center [1036, 249] width 17 height 44
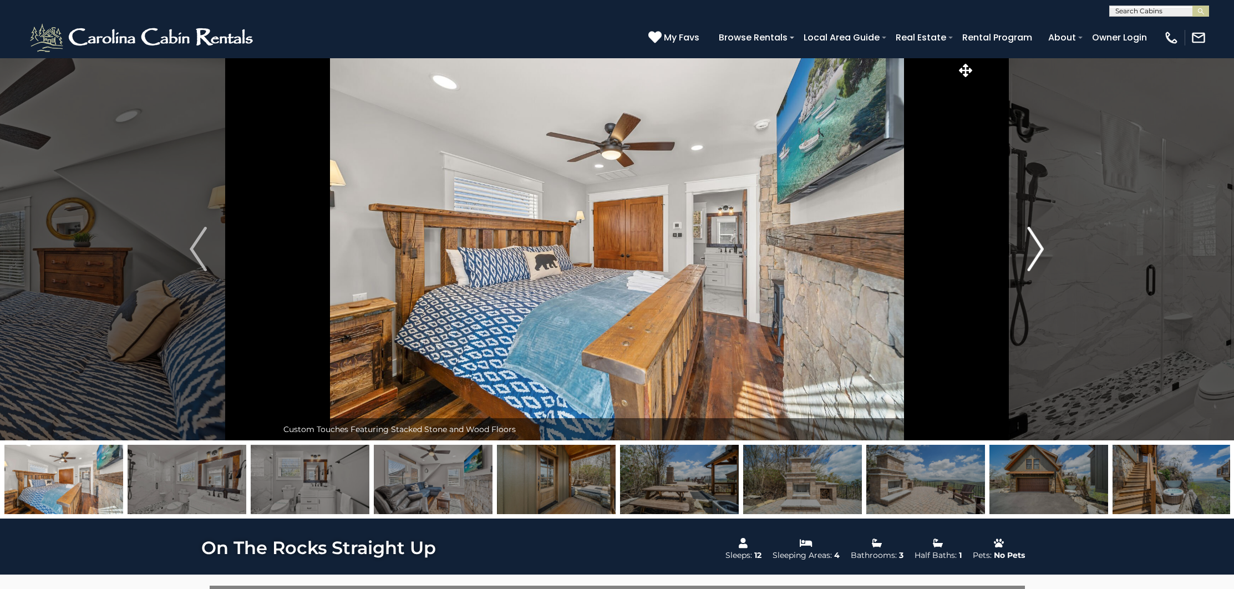
click at [1041, 253] on img "Next" at bounding box center [1036, 249] width 17 height 44
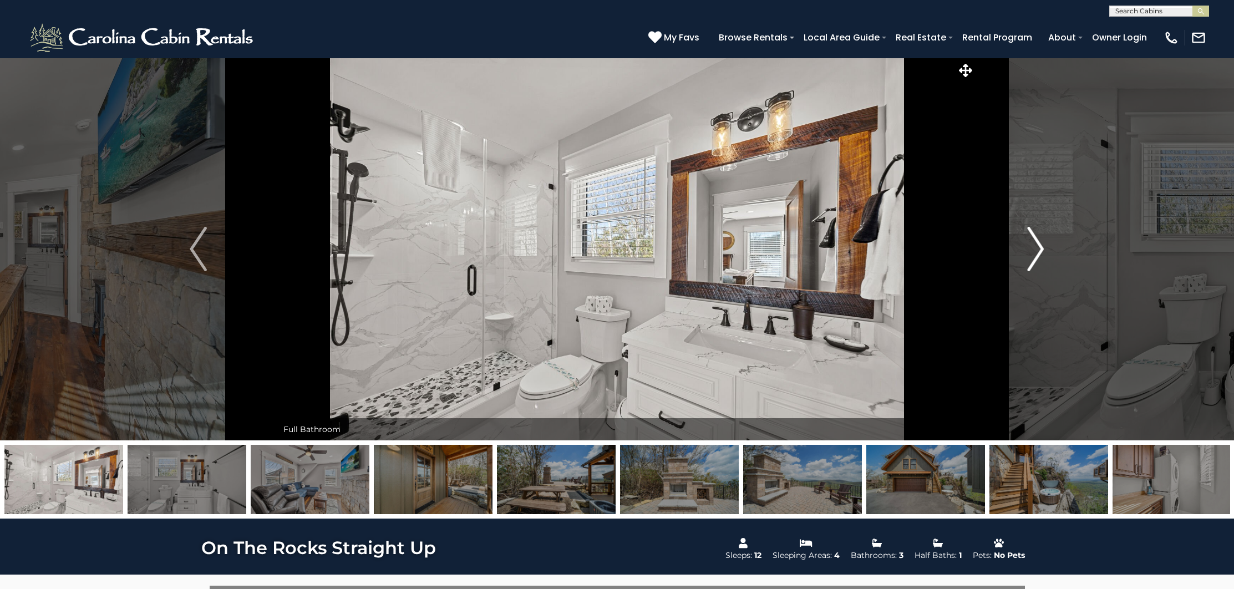
click at [1044, 251] on button "Next" at bounding box center [1035, 249] width 159 height 383
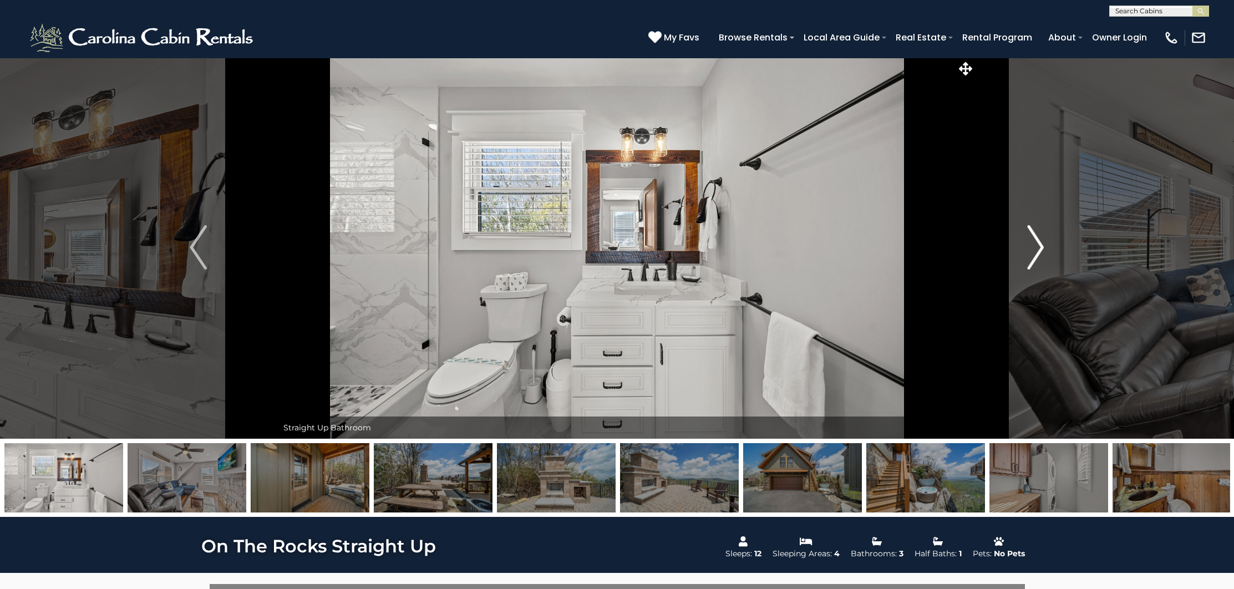
scroll to position [1, 0]
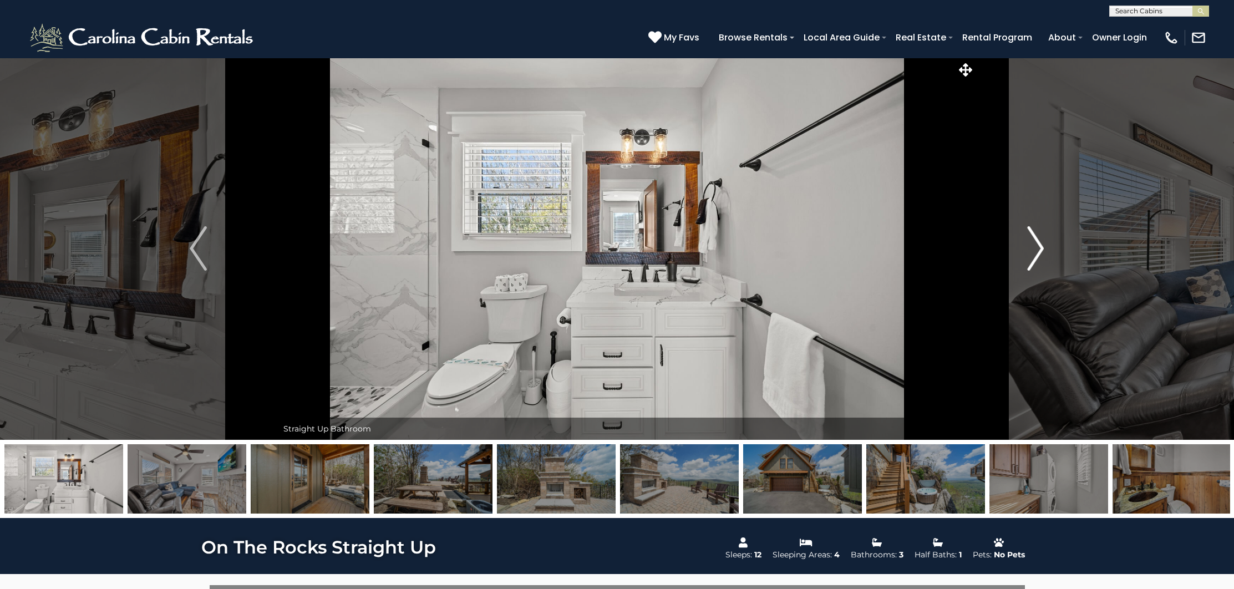
click at [1041, 258] on img "Next" at bounding box center [1036, 248] width 17 height 44
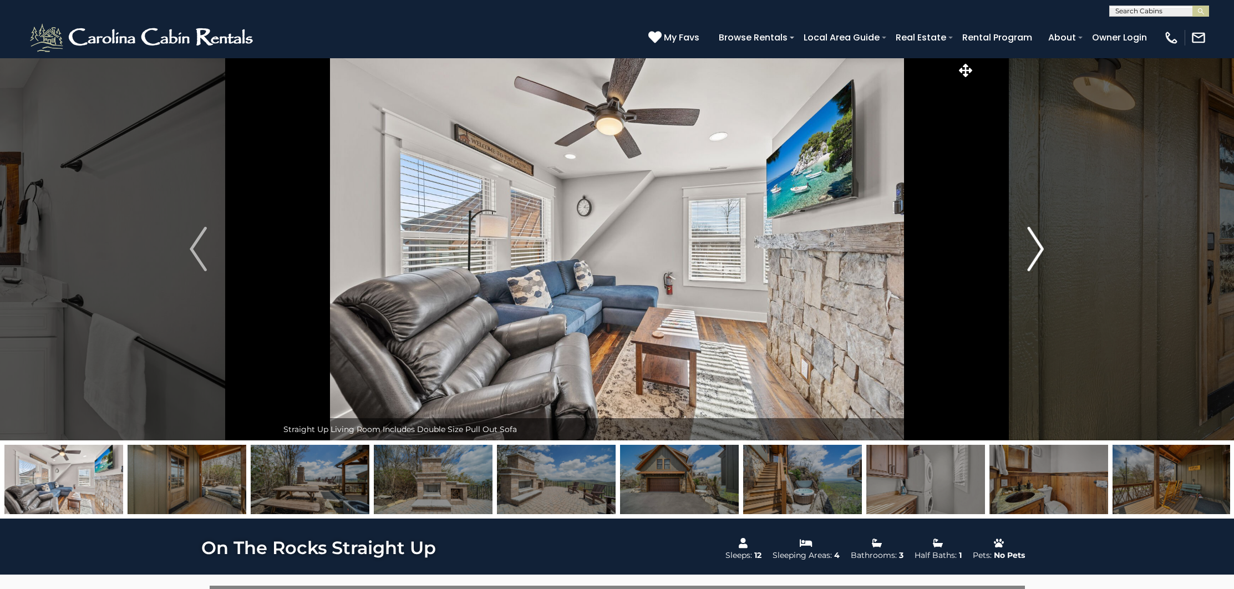
click at [1041, 259] on img "Next" at bounding box center [1036, 249] width 17 height 44
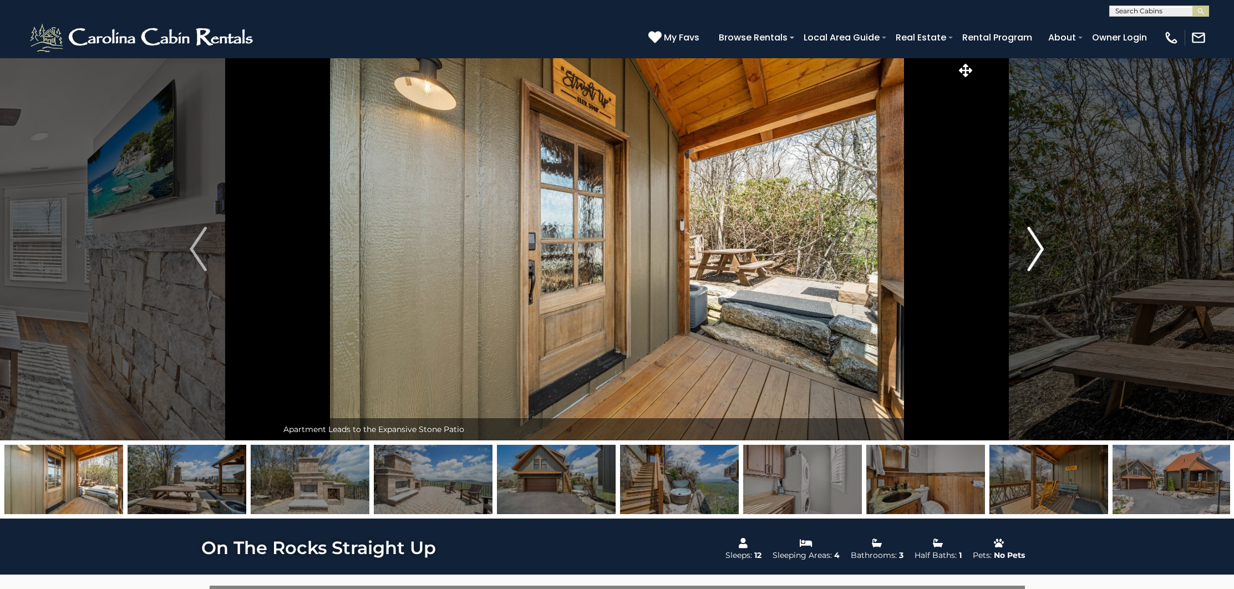
click at [1037, 255] on img "Next" at bounding box center [1036, 249] width 17 height 44
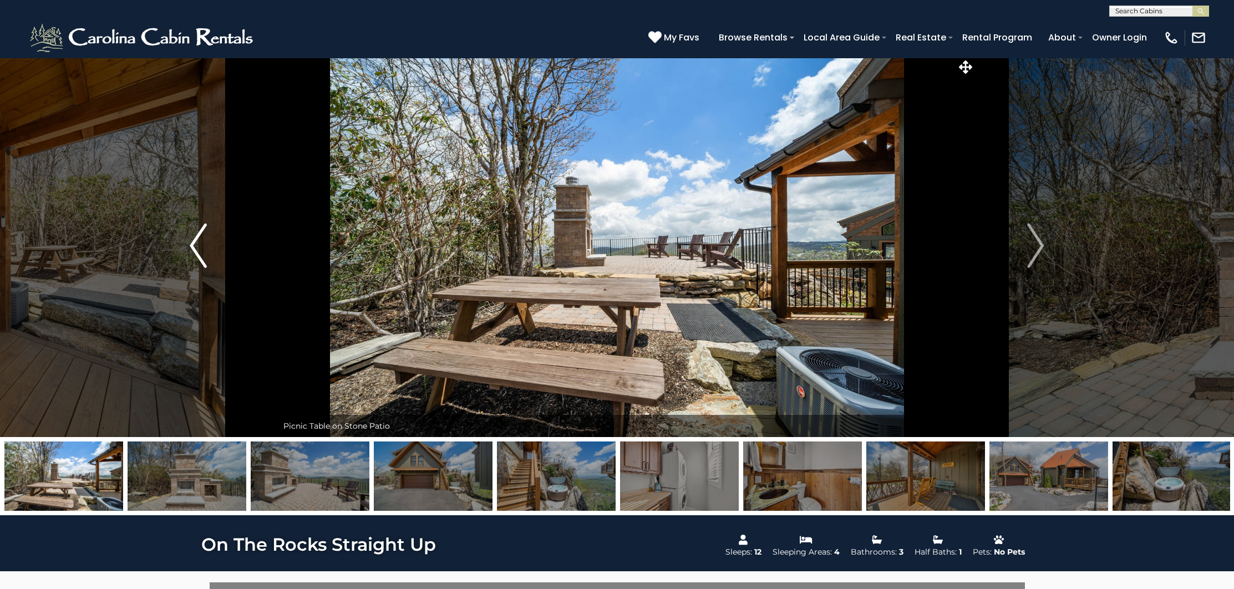
click at [191, 236] on img "Previous" at bounding box center [198, 245] width 17 height 44
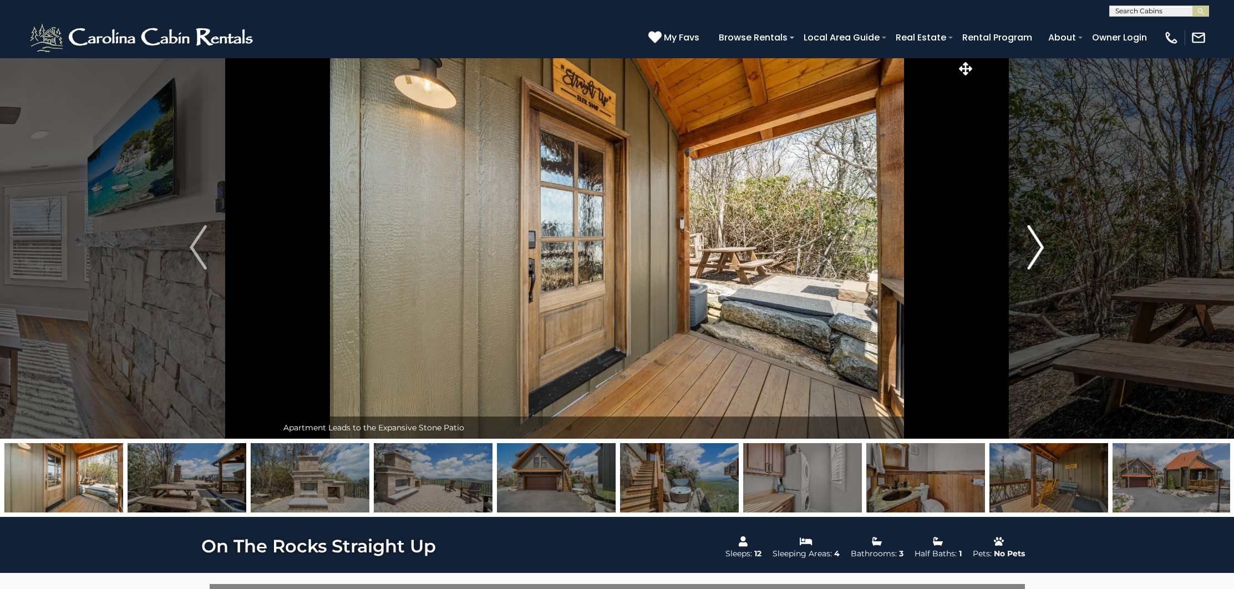
click at [1039, 249] on img "Next" at bounding box center [1036, 247] width 17 height 44
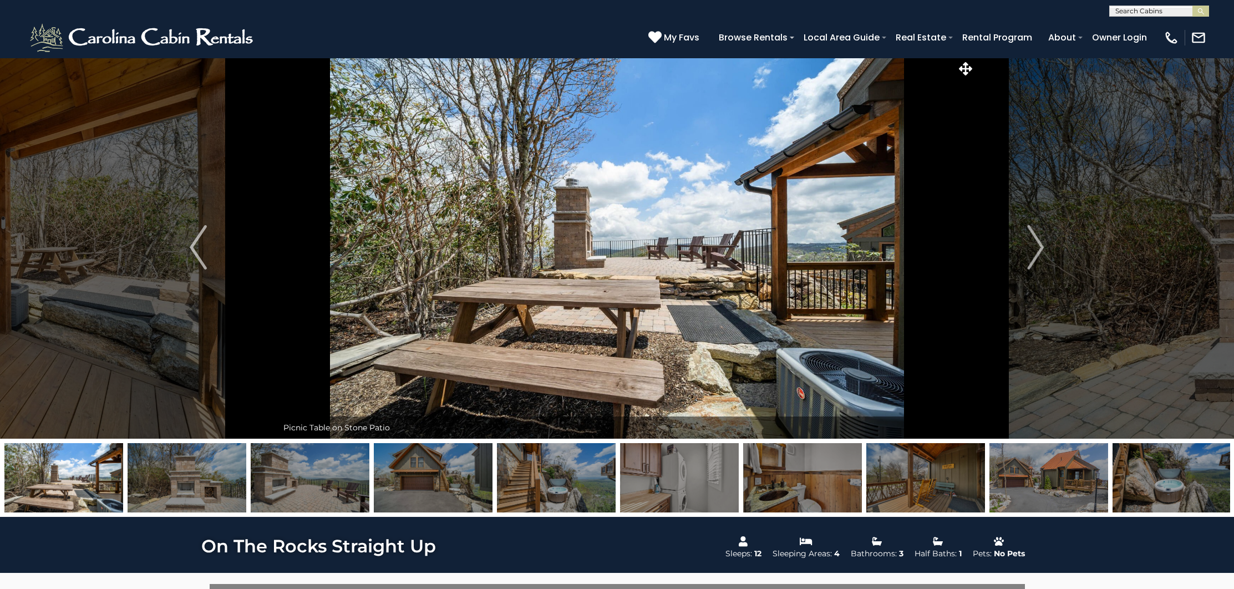
scroll to position [0, 0]
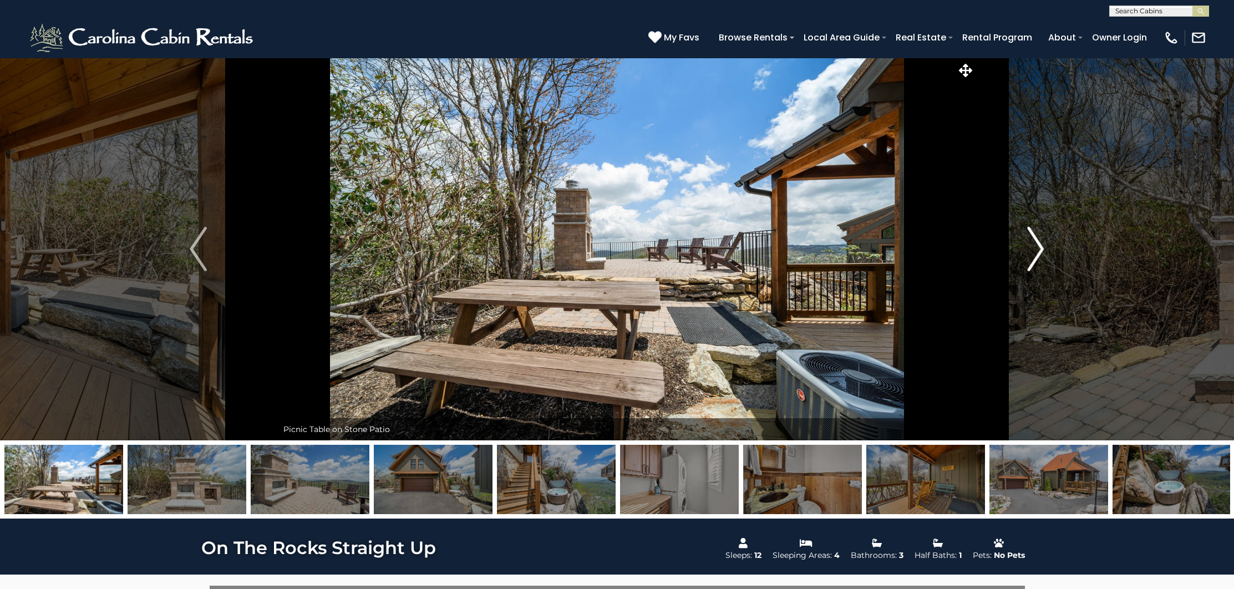
click at [1044, 249] on img "Next" at bounding box center [1036, 249] width 17 height 44
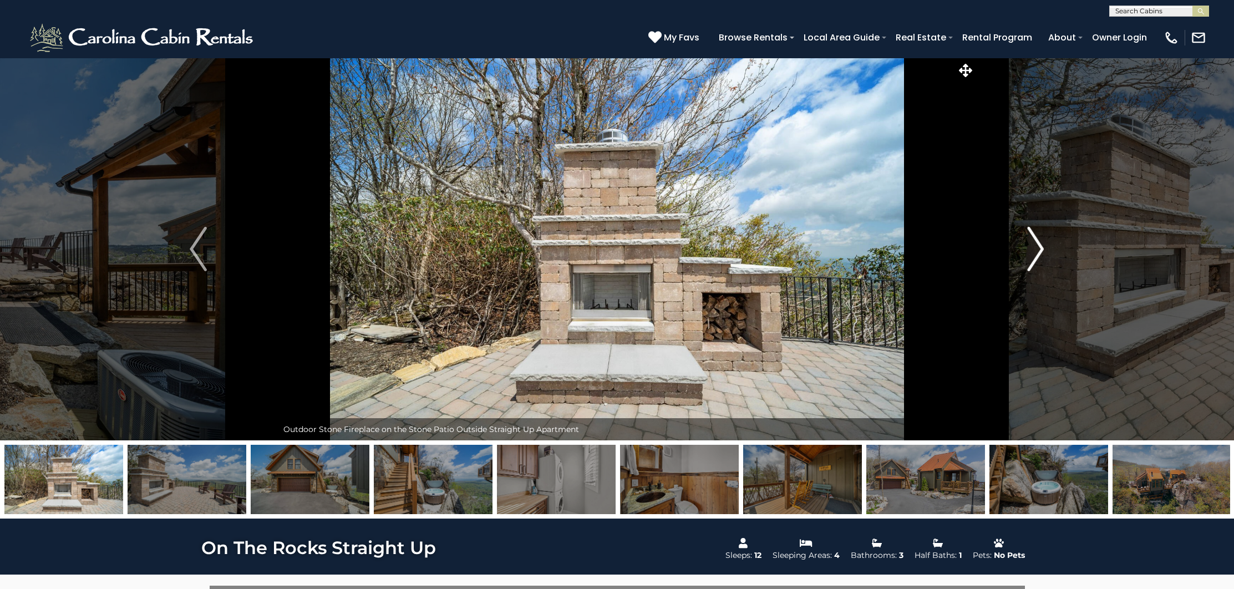
click at [1036, 249] on img "Next" at bounding box center [1036, 249] width 17 height 44
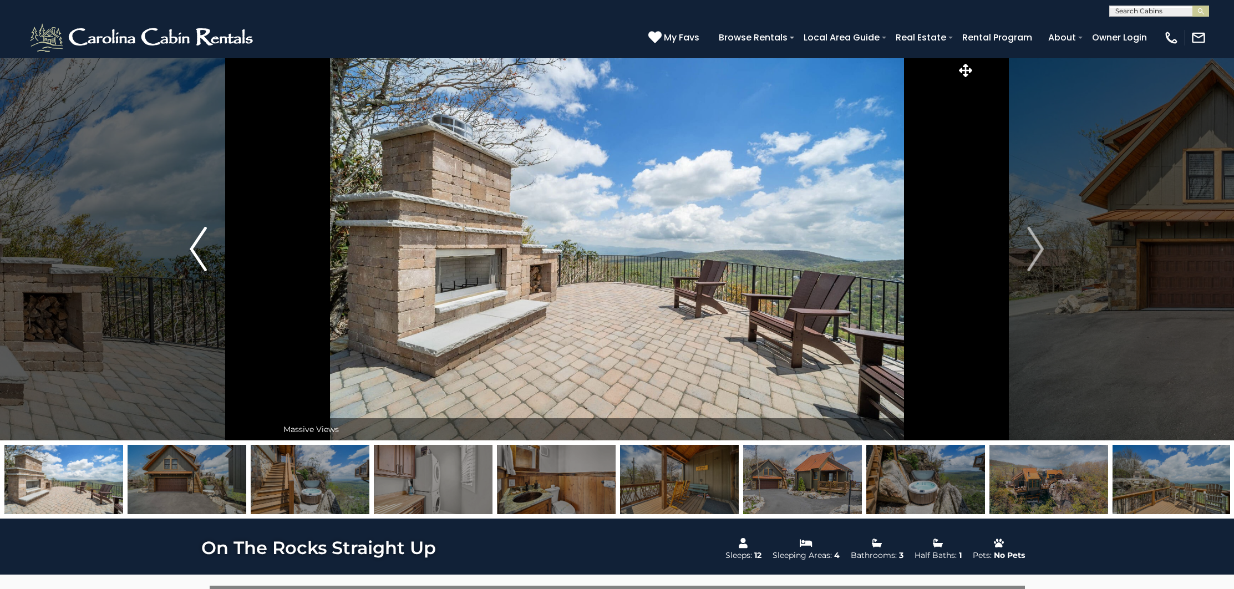
click at [208, 250] on button "Previous" at bounding box center [198, 249] width 159 height 383
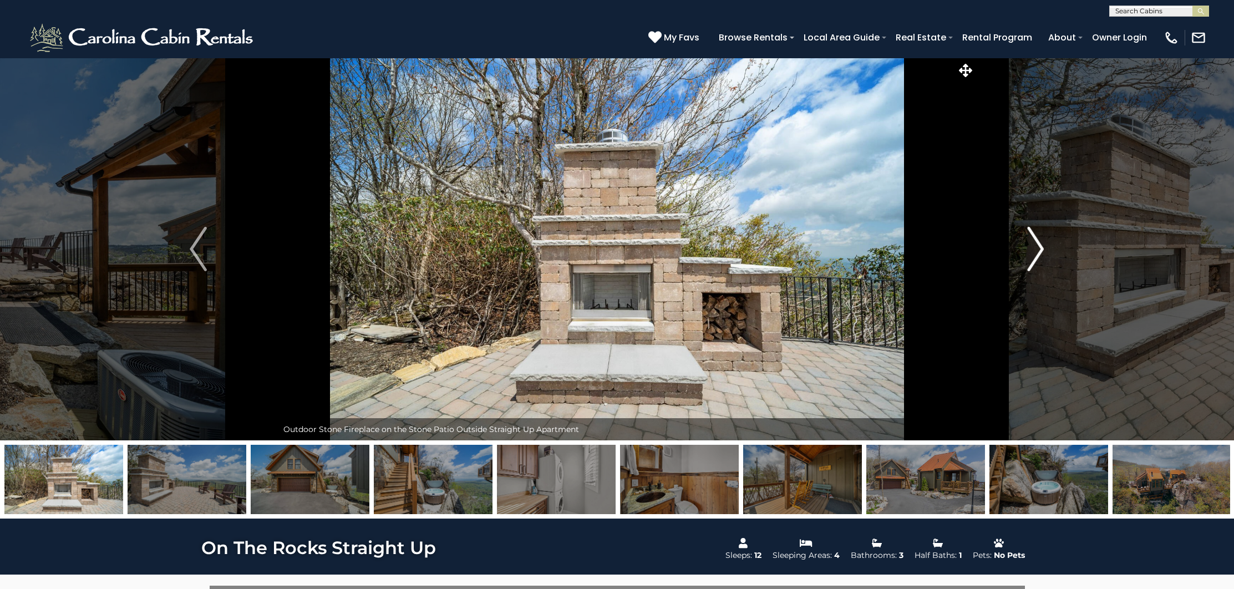
click at [1039, 253] on img "Next" at bounding box center [1036, 249] width 17 height 44
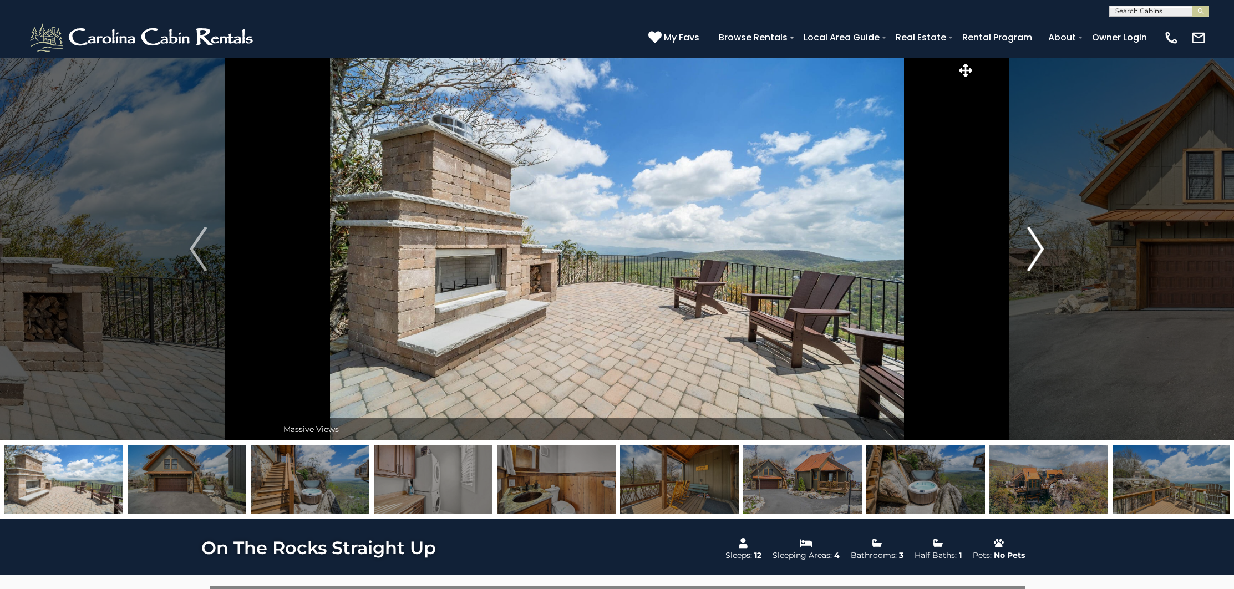
click at [1039, 256] on img "Next" at bounding box center [1036, 249] width 17 height 44
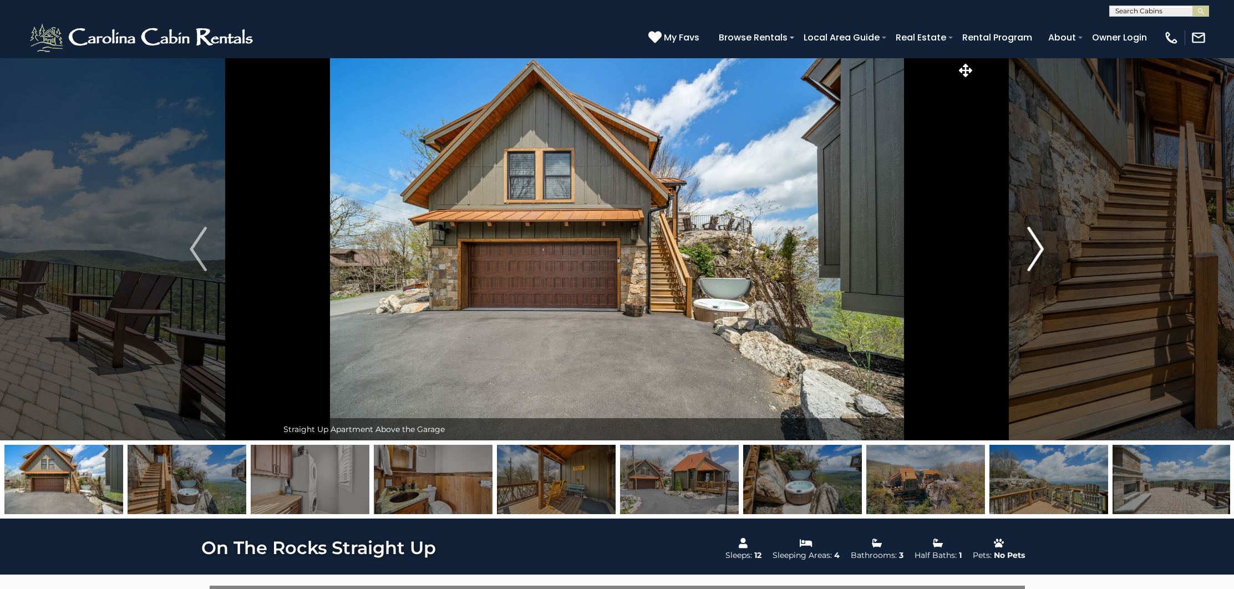
click at [1041, 251] on img "Next" at bounding box center [1036, 249] width 17 height 44
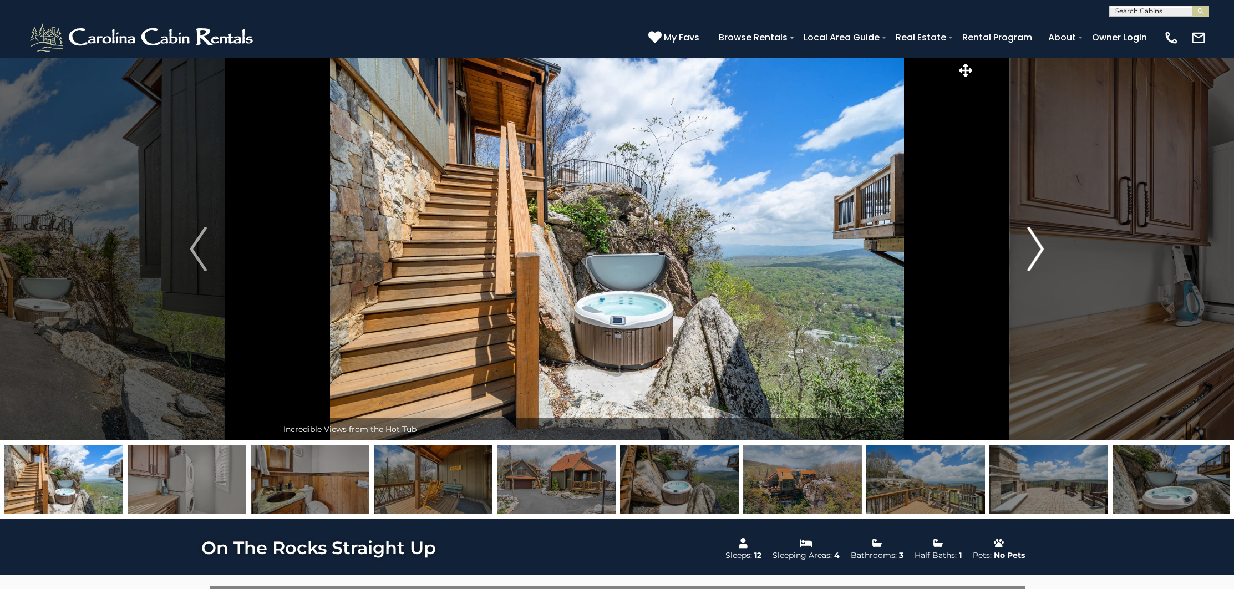
click at [1041, 251] on img "Next" at bounding box center [1036, 249] width 17 height 44
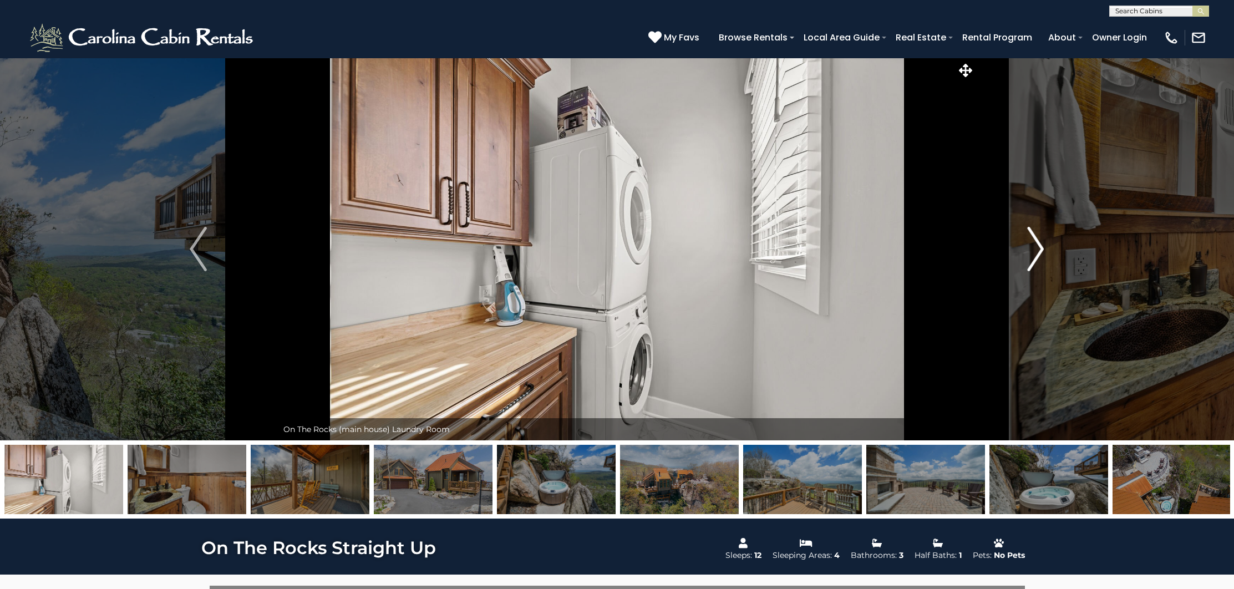
click at [1041, 251] on img "Next" at bounding box center [1036, 249] width 17 height 44
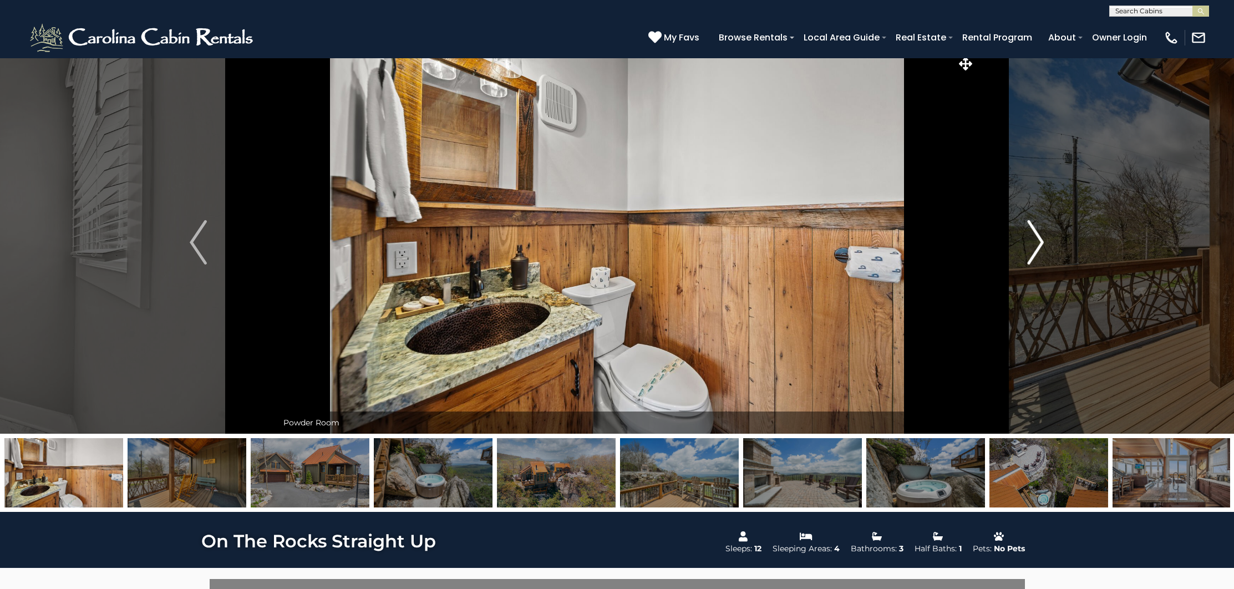
click at [1041, 247] on img "Next" at bounding box center [1036, 242] width 17 height 44
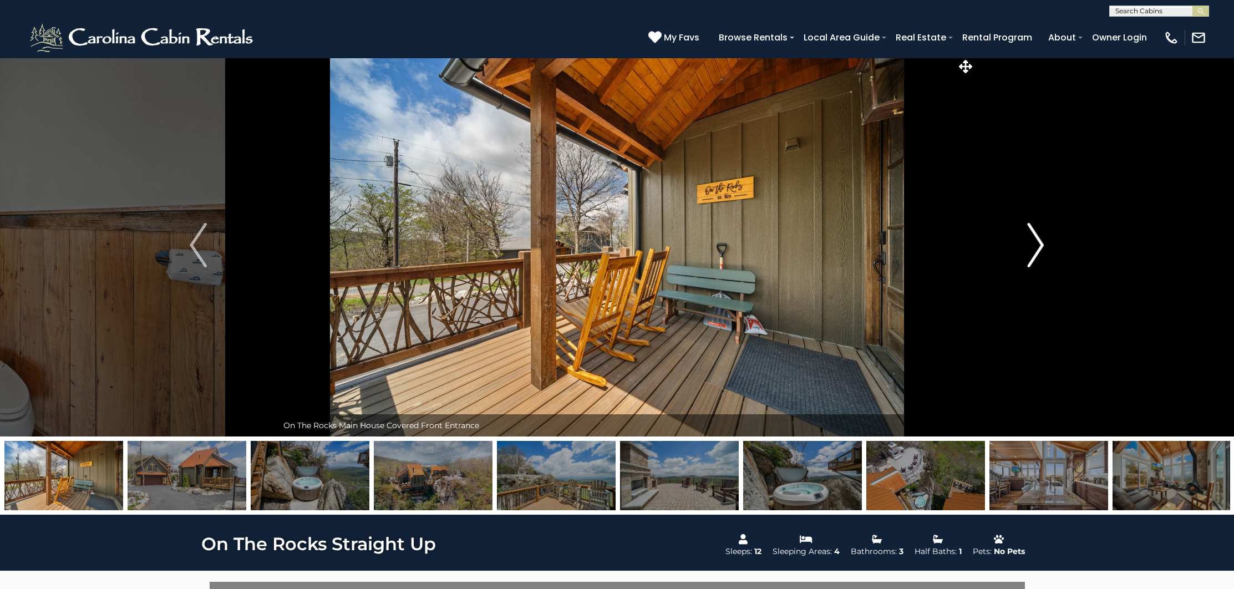
scroll to position [1, 0]
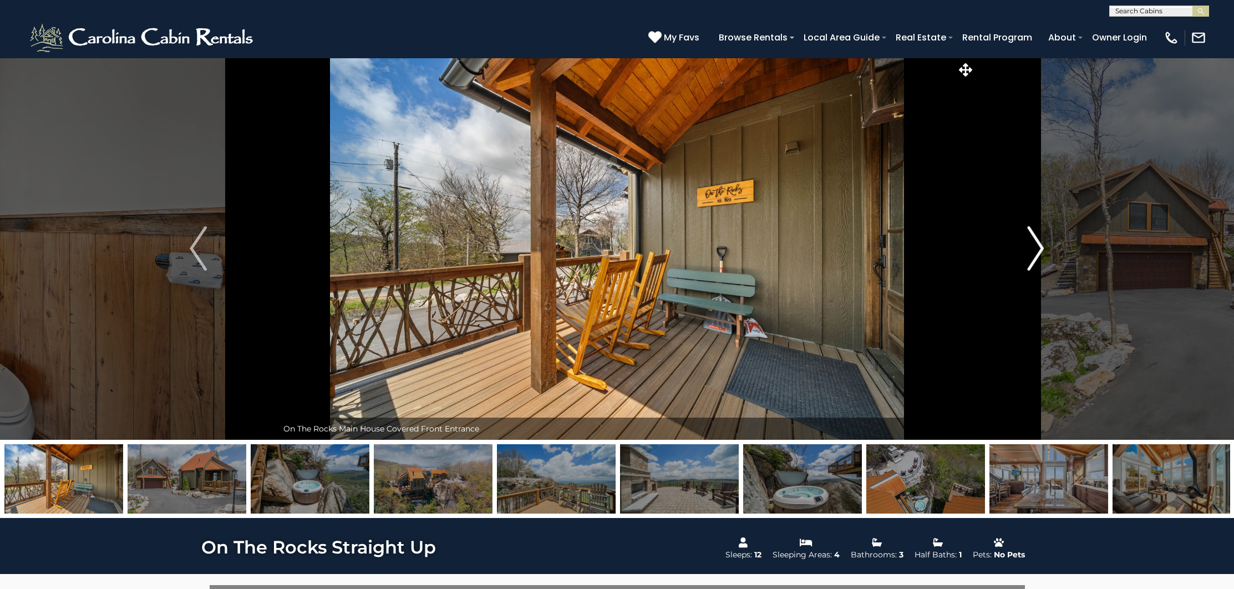
click at [1041, 250] on img "Next" at bounding box center [1036, 248] width 17 height 44
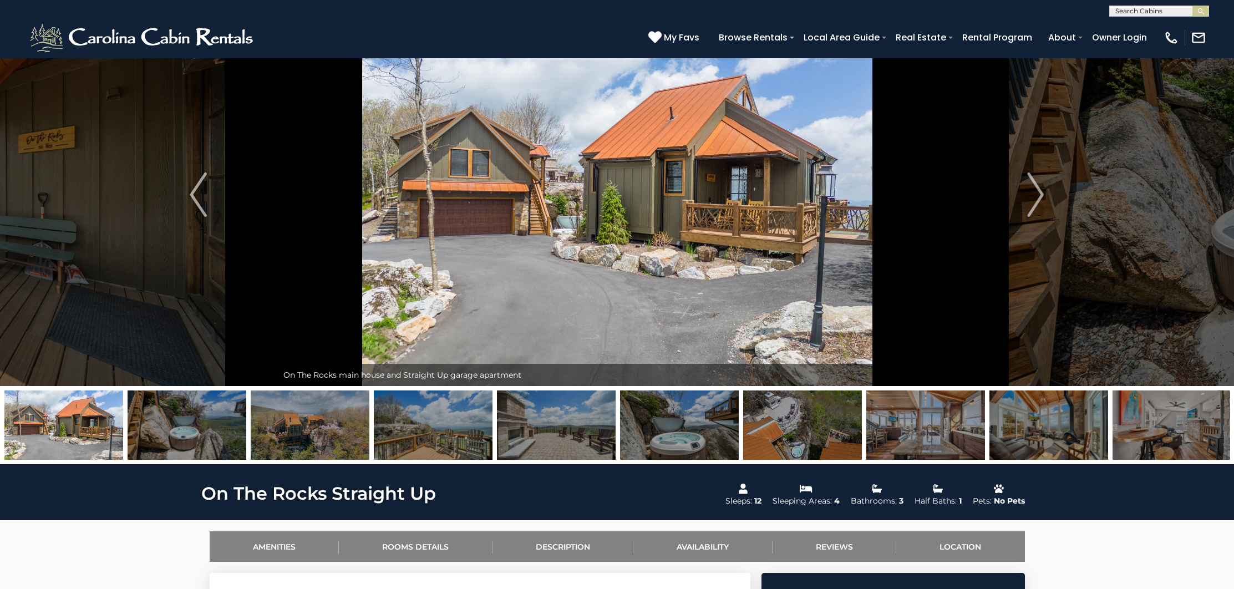
scroll to position [55, 0]
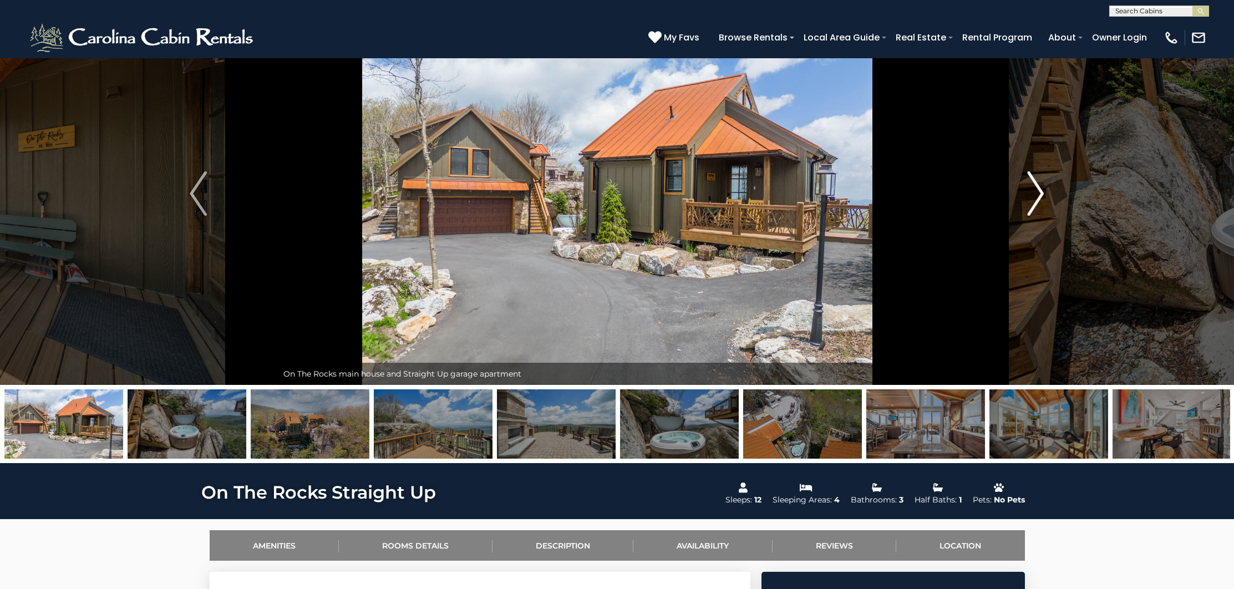
click at [1035, 196] on img "Next" at bounding box center [1036, 193] width 17 height 44
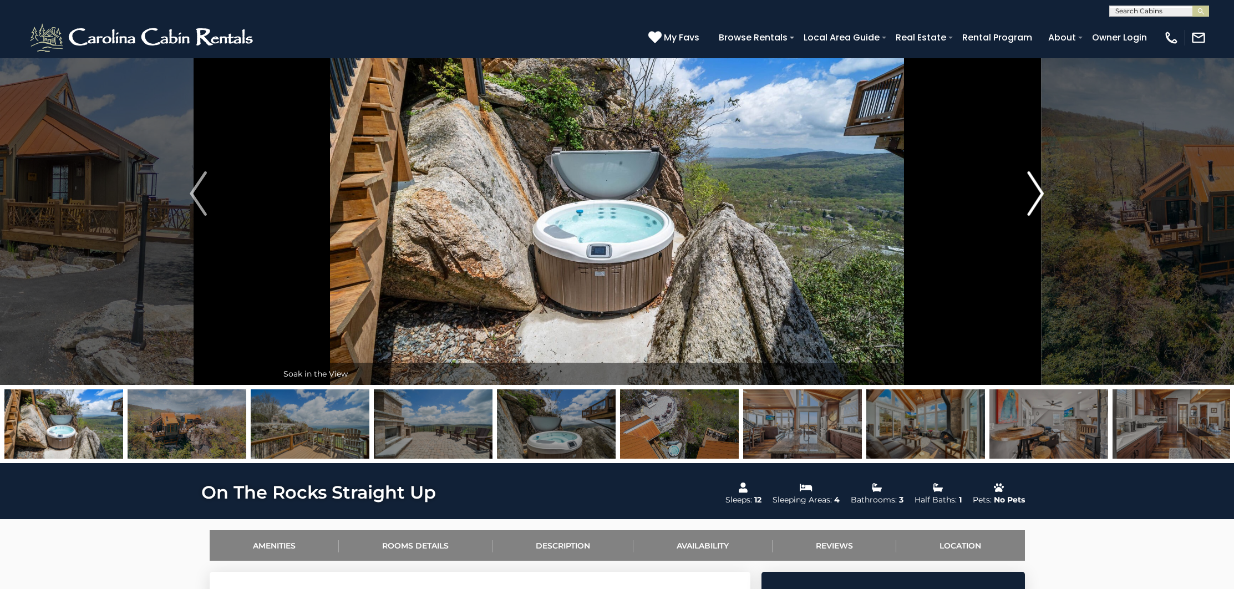
click at [1034, 196] on img "Next" at bounding box center [1036, 193] width 17 height 44
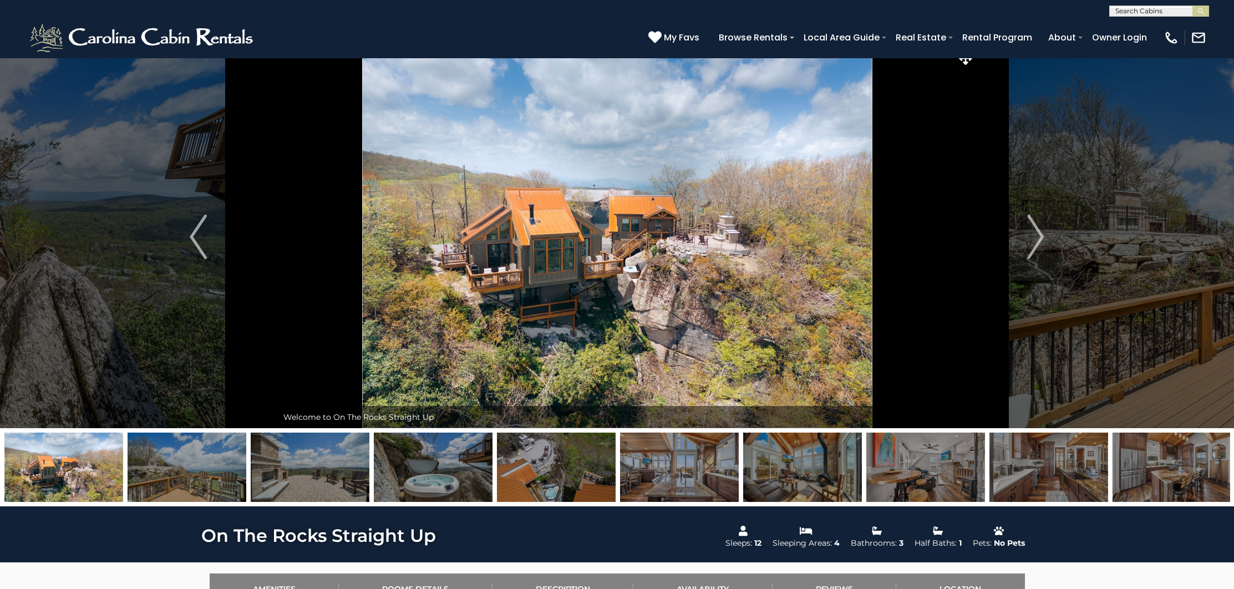
scroll to position [0, 0]
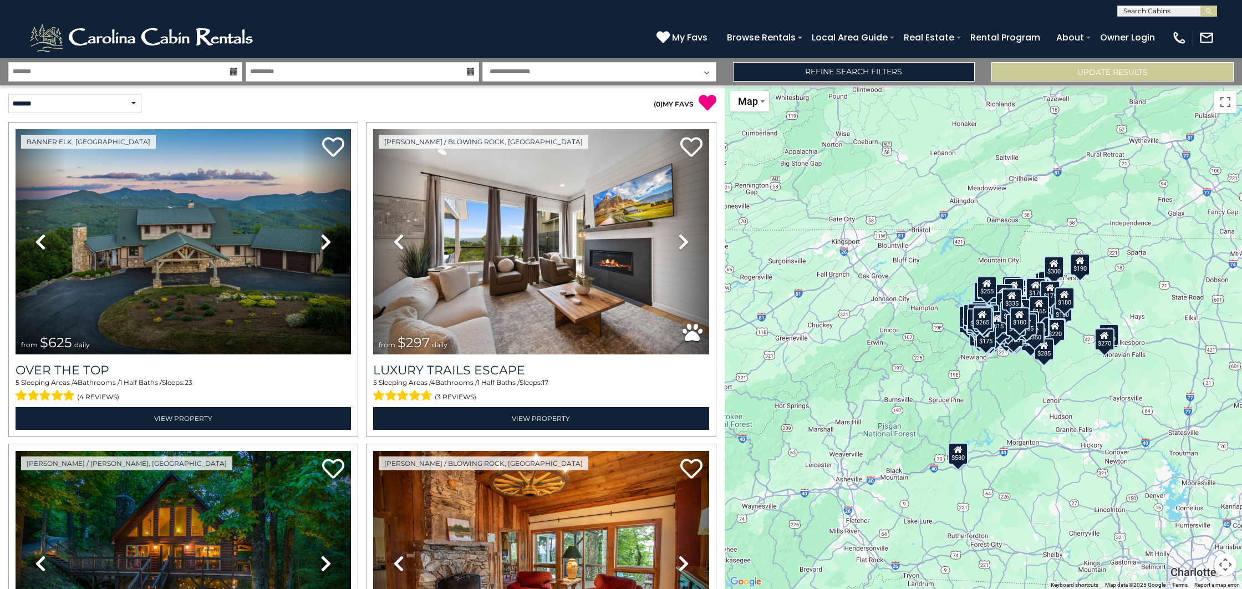
scroll to position [36176, 0]
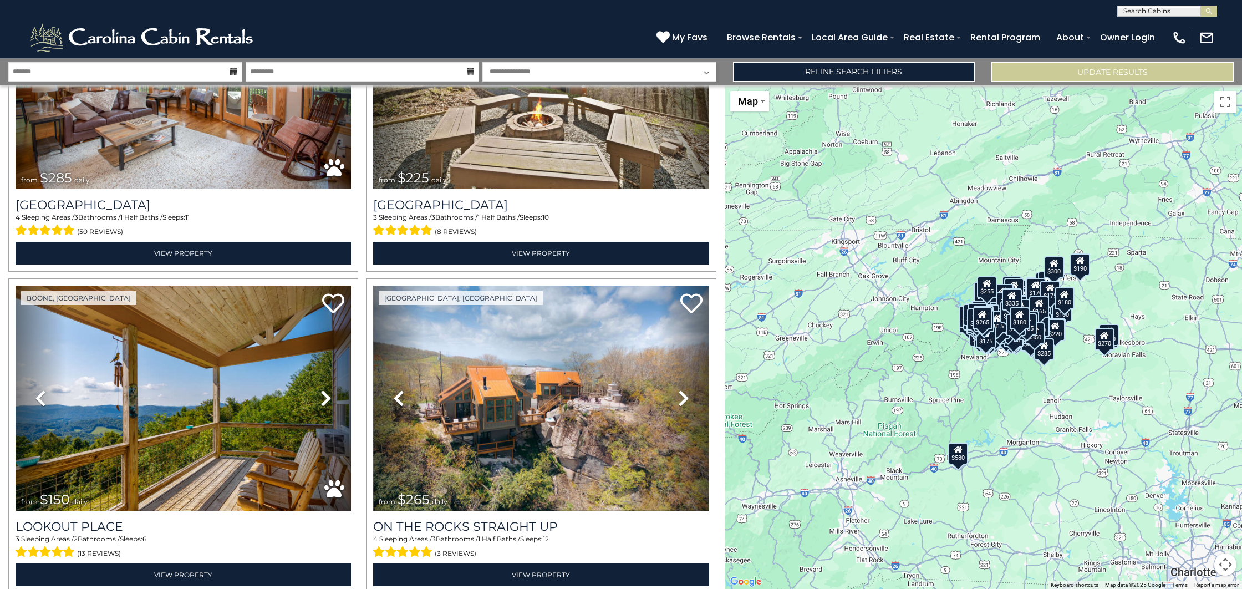
click at [426, 2] on div "**********" at bounding box center [621, 8] width 1242 height 17
